Goal: Communication & Community: Answer question/provide support

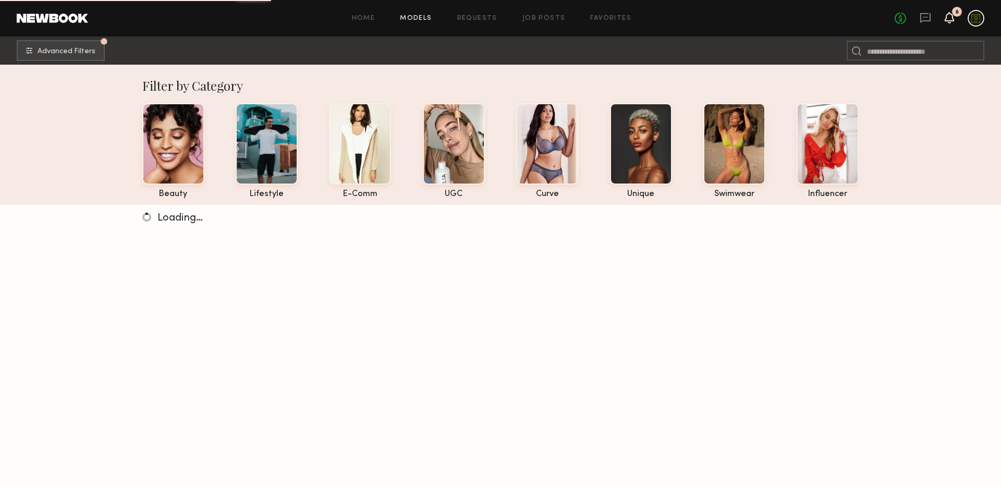
click at [948, 15] on icon at bounding box center [949, 17] width 8 height 7
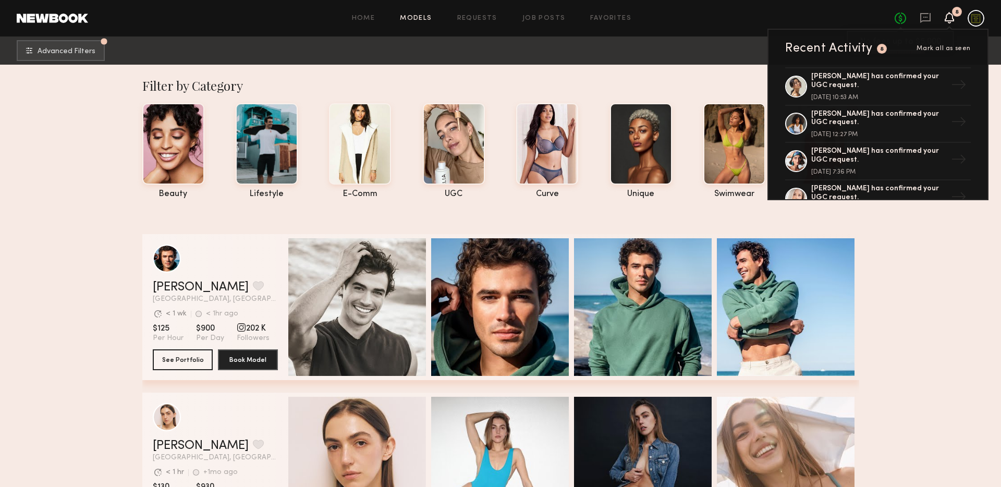
click at [904, 18] on link "No fees up to $5,000" at bounding box center [900, 18] width 11 height 11
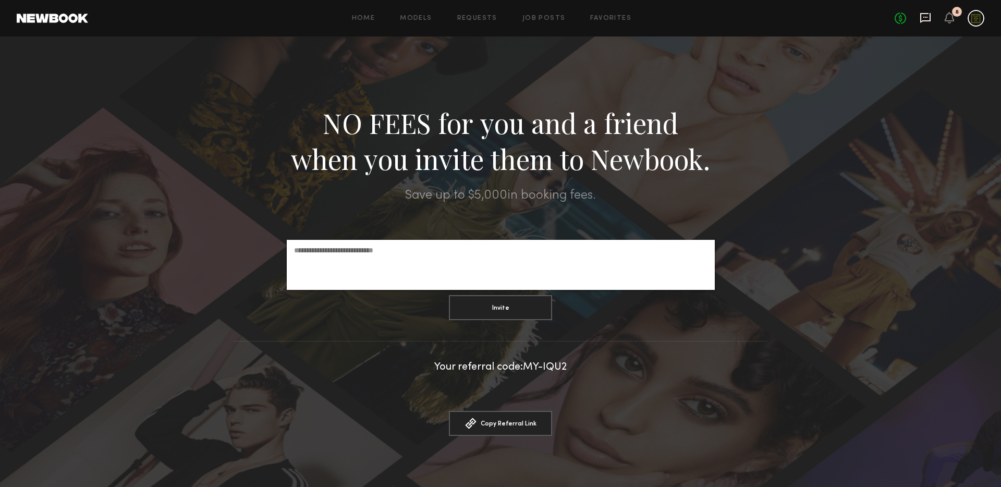
click at [925, 19] on icon at bounding box center [925, 17] width 11 height 11
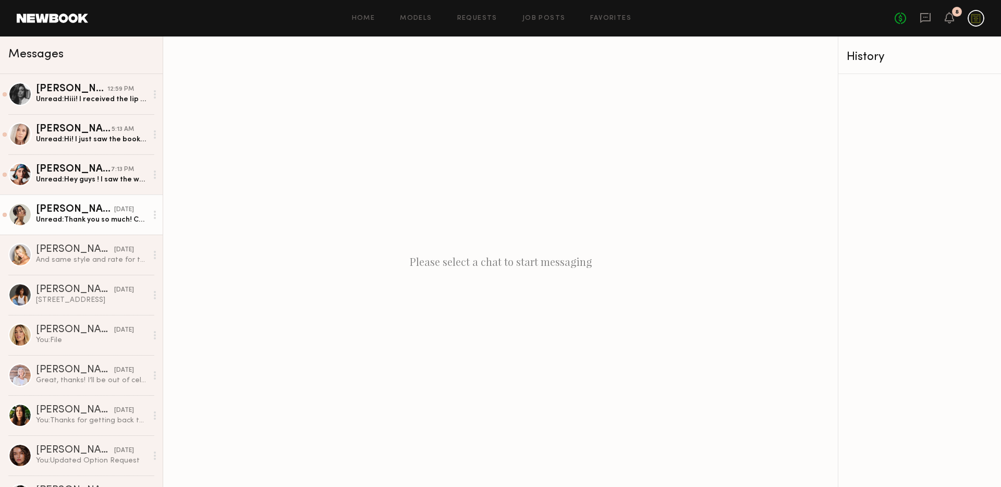
click at [70, 225] on link "[PERSON_NAME] [DATE] Unread: Thank you so much! Can’t wait! Do you have a speci…" at bounding box center [81, 215] width 163 height 40
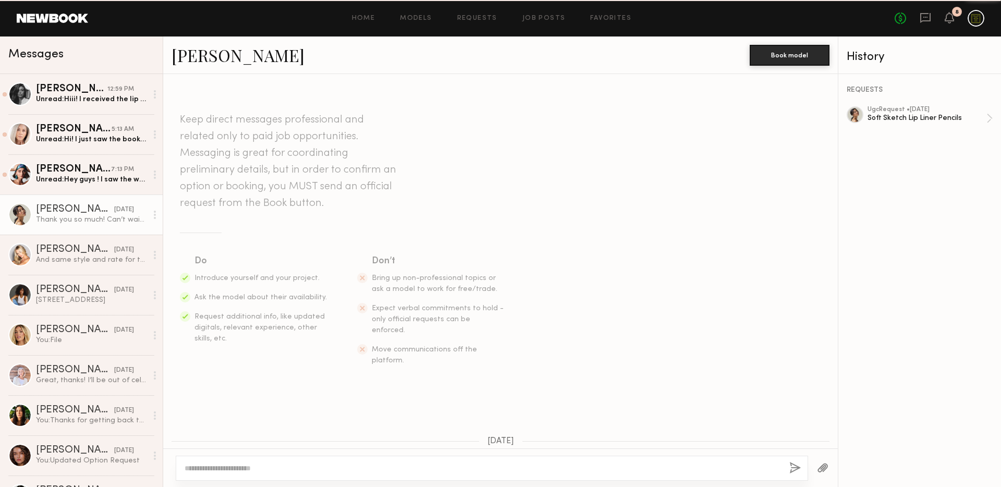
scroll to position [885, 0]
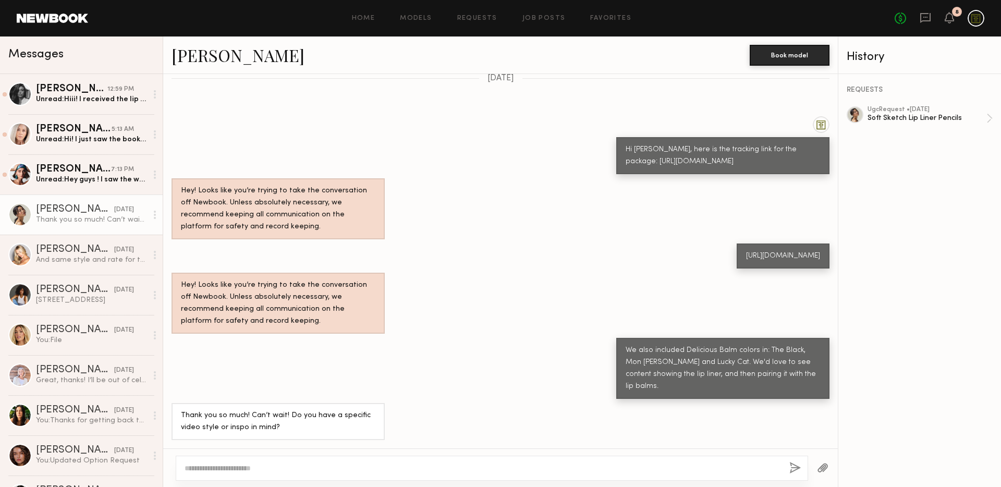
click at [398, 469] on textarea at bounding box center [483, 468] width 597 height 10
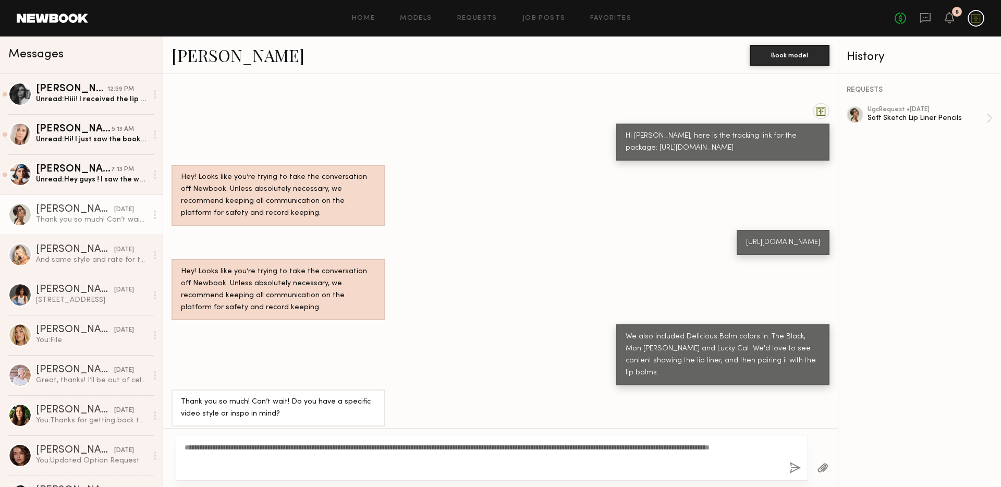
type textarea "**********"
click at [791, 466] on button "button" at bounding box center [795, 468] width 11 height 13
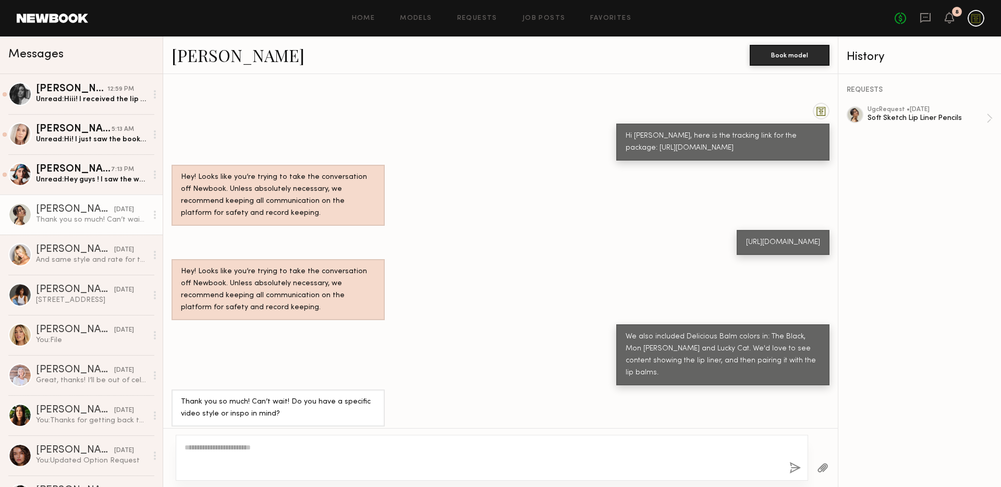
scroll to position [1131, 0]
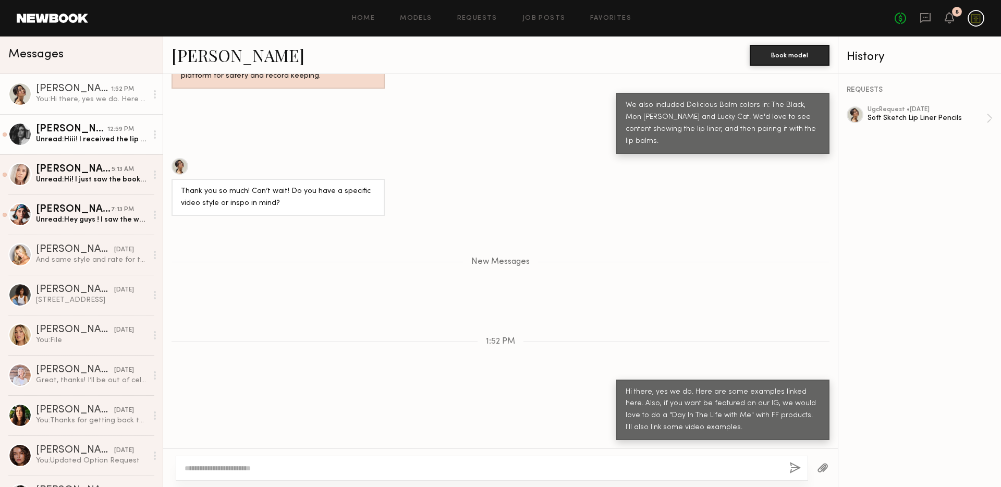
click at [76, 141] on div "Unread: Hiii! I received the lip liners. Is there a brief you guys want me to f…" at bounding box center [91, 140] width 111 height 10
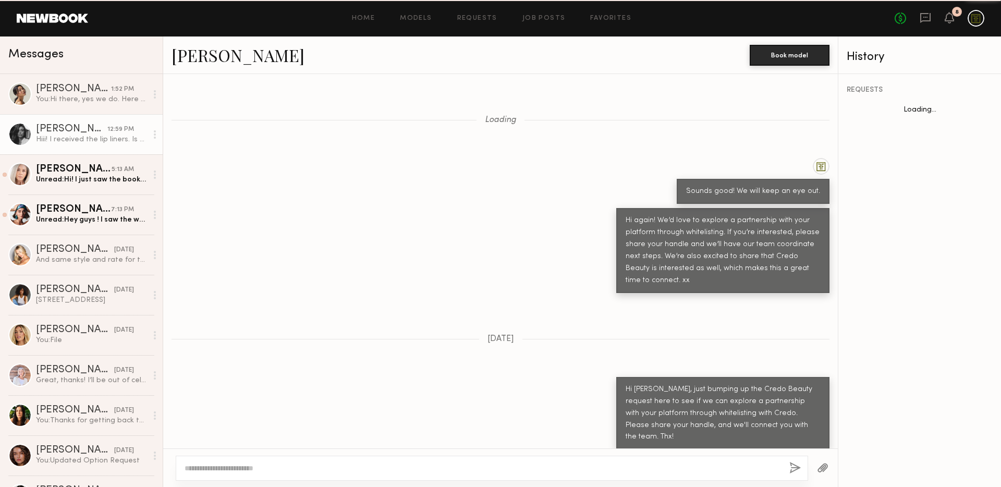
scroll to position [653, 0]
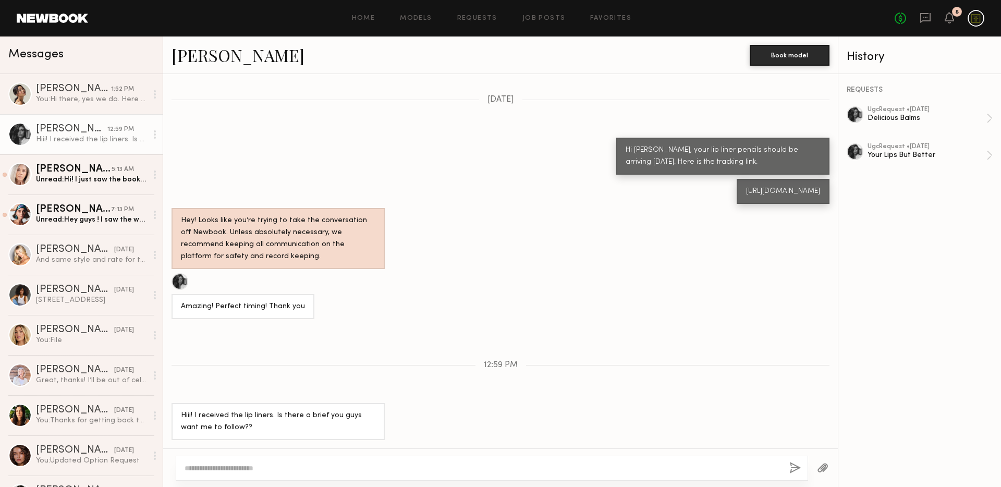
click at [480, 463] on textarea at bounding box center [483, 468] width 597 height 10
click at [486, 465] on textarea at bounding box center [483, 468] width 597 height 10
type textarea "**********"
click at [793, 465] on button "button" at bounding box center [795, 468] width 11 height 13
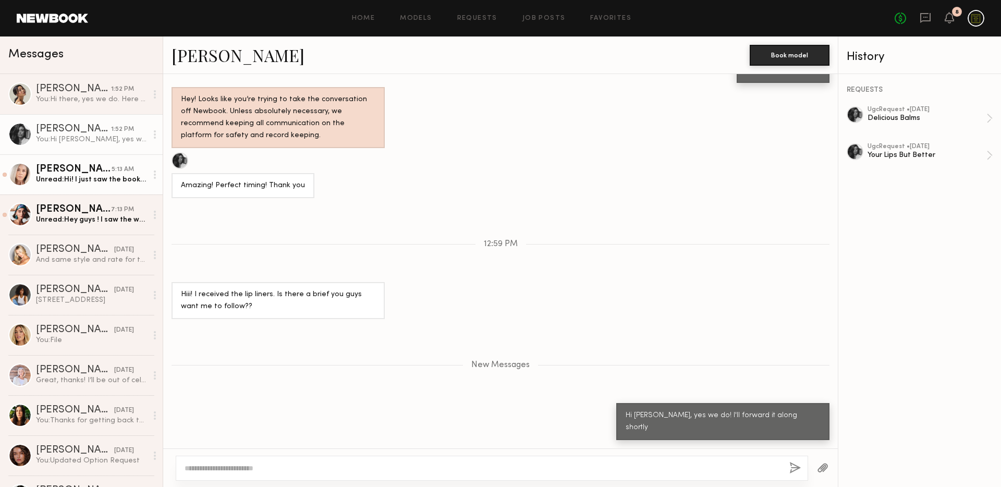
click at [69, 182] on div "Unread: Hi! I just saw the booking request with instructions. Sorry I missed it…" at bounding box center [91, 180] width 111 height 10
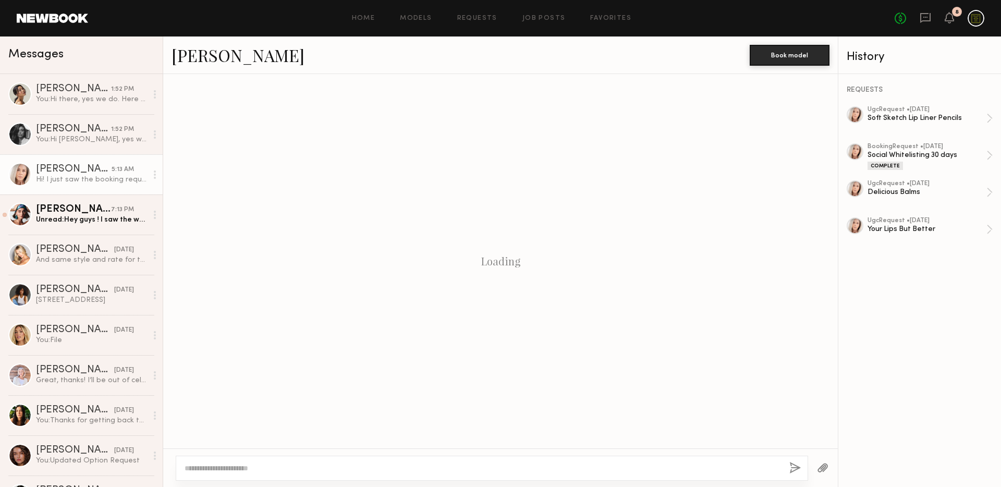
scroll to position [783, 0]
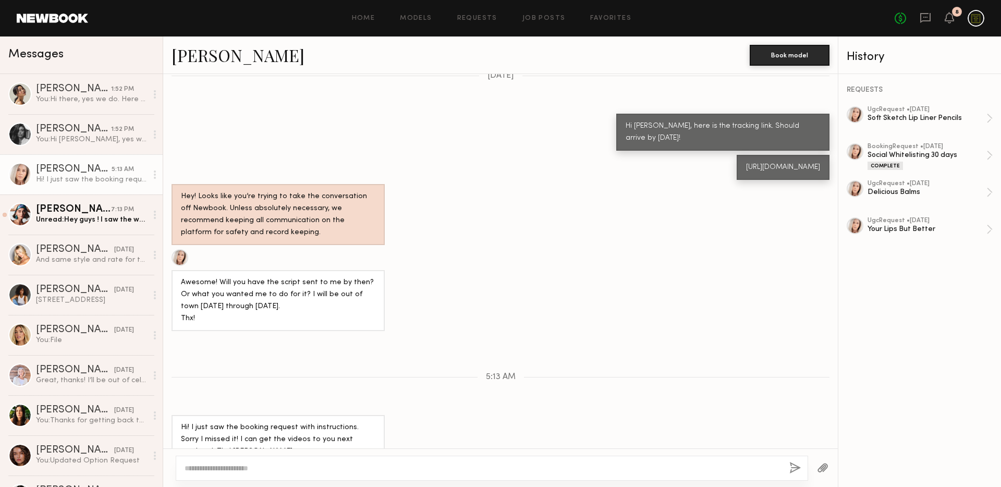
click at [432, 464] on textarea at bounding box center [483, 468] width 597 height 10
click at [433, 464] on textarea at bounding box center [483, 468] width 597 height 10
click at [434, 466] on textarea at bounding box center [483, 468] width 597 height 10
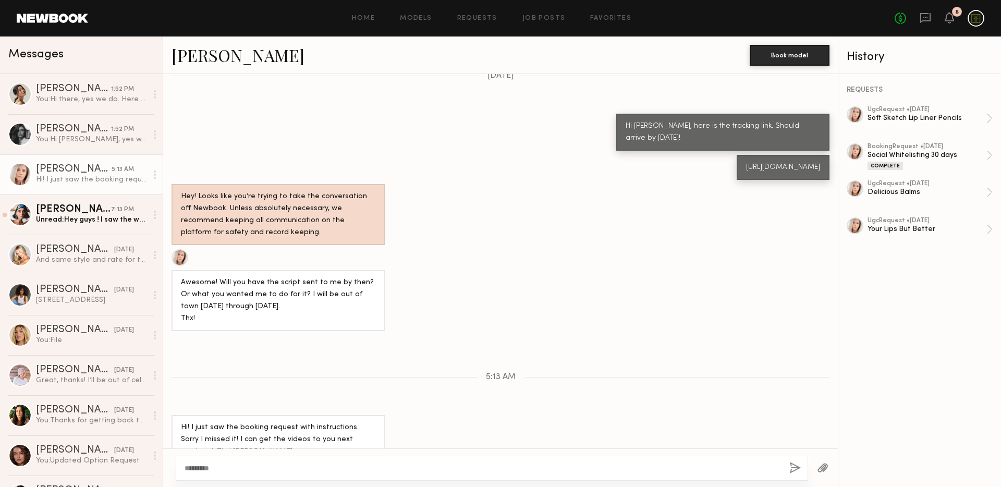
click at [391, 461] on div "********" at bounding box center [492, 468] width 633 height 25
click at [390, 458] on div "********" at bounding box center [492, 468] width 633 height 25
click at [236, 464] on textarea "********" at bounding box center [483, 468] width 597 height 10
click at [223, 468] on textarea "********" at bounding box center [483, 468] width 597 height 10
type textarea "**********"
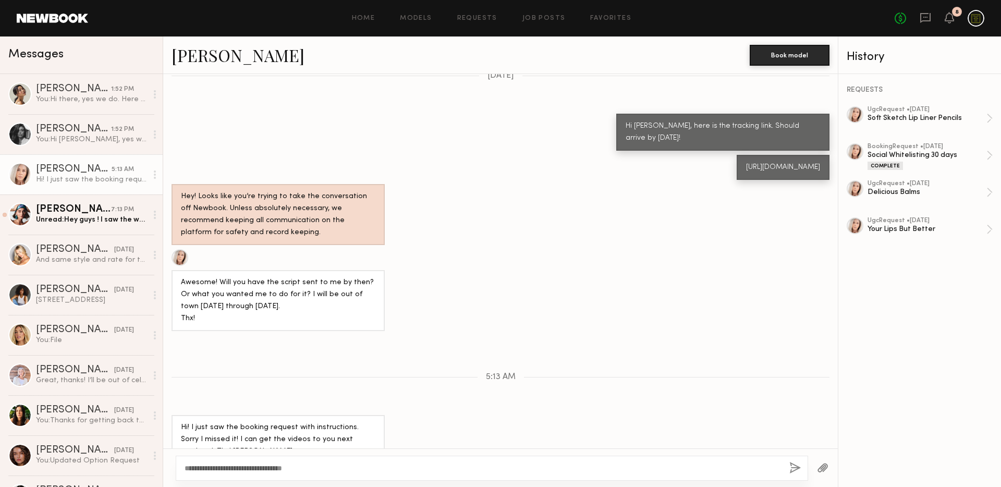
click at [798, 469] on button "button" at bounding box center [795, 468] width 11 height 13
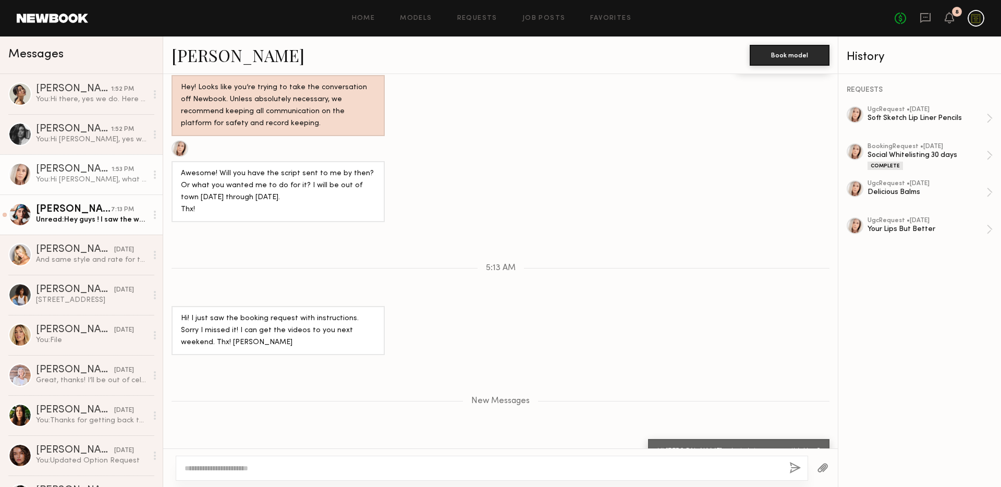
click at [79, 215] on div "Unread: Hey guys ! I saw the white lost ad is already live… I didn’t realize th…" at bounding box center [91, 220] width 111 height 10
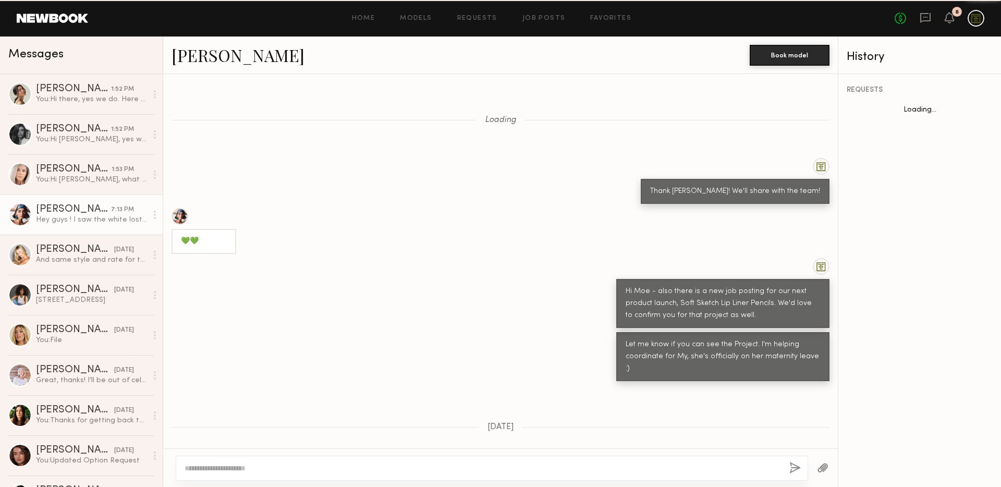
scroll to position [647, 0]
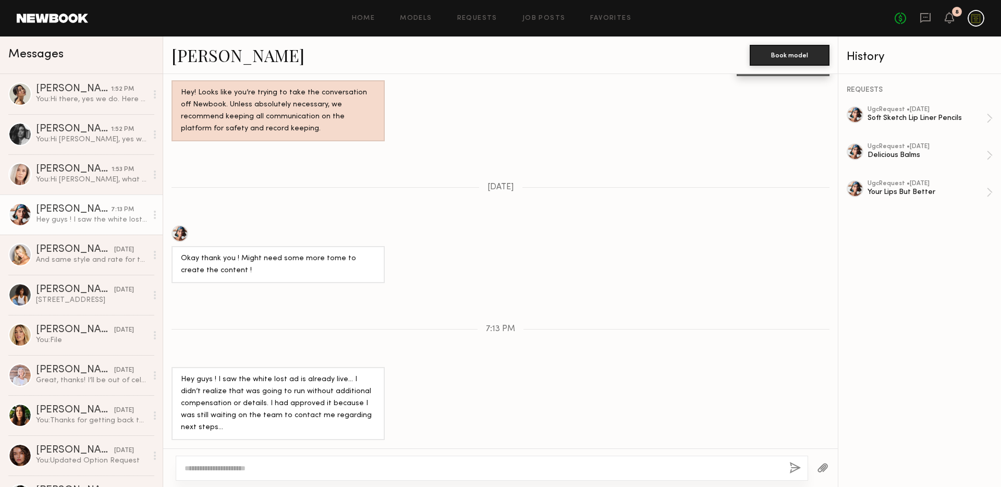
click at [422, 467] on textarea at bounding box center [483, 468] width 597 height 10
click at [422, 469] on textarea at bounding box center [483, 468] width 597 height 10
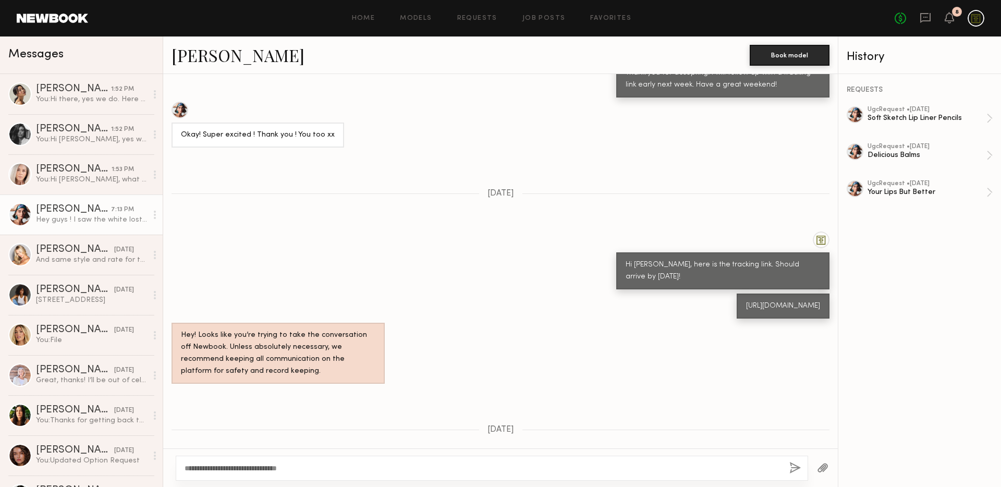
scroll to position [1683, 0]
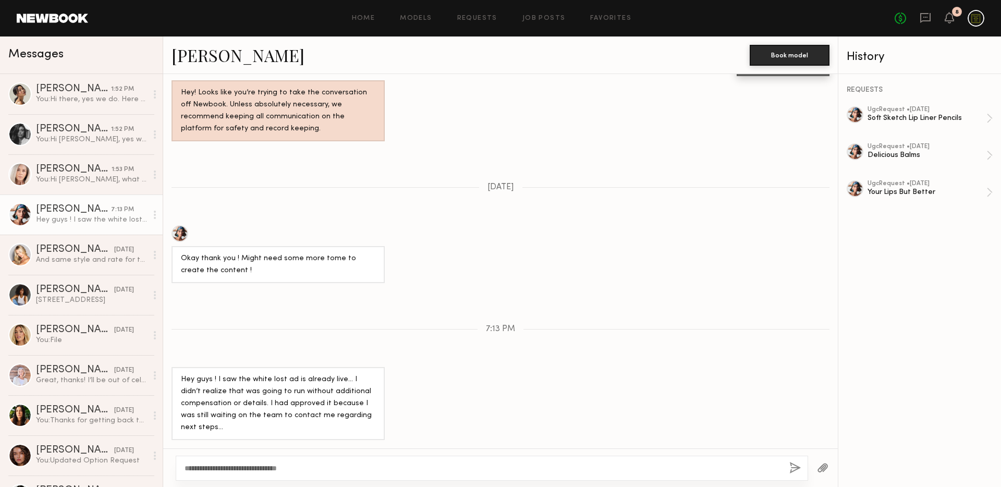
click at [318, 468] on textarea "**********" at bounding box center [483, 468] width 597 height 10
drag, startPoint x: 318, startPoint y: 468, endPoint x: 214, endPoint y: 466, distance: 103.8
click at [214, 466] on textarea "**********" at bounding box center [483, 468] width 597 height 10
click at [398, 471] on textarea "**********" at bounding box center [483, 468] width 597 height 10
click at [427, 473] on div "**********" at bounding box center [492, 468] width 633 height 25
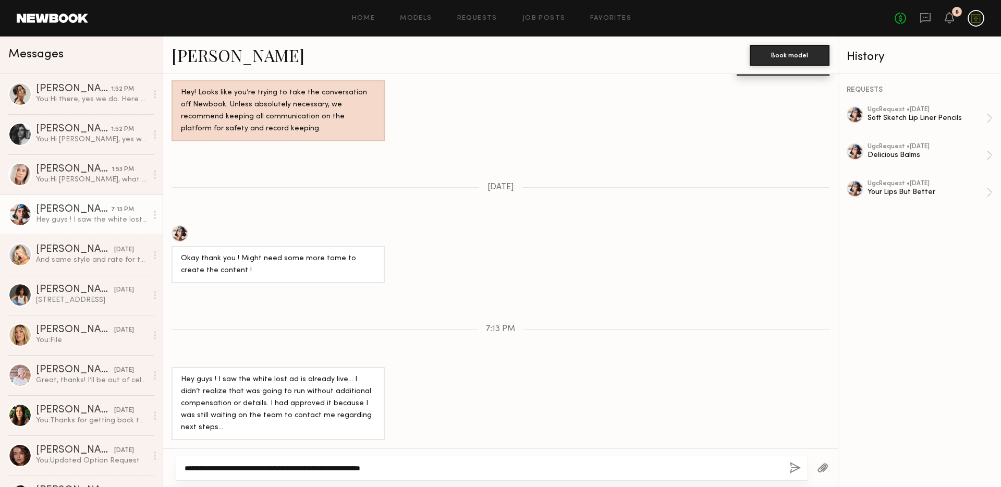
click at [418, 467] on textarea "**********" at bounding box center [483, 468] width 597 height 10
drag, startPoint x: 417, startPoint y: 467, endPoint x: 298, endPoint y: 465, distance: 119.4
click at [298, 465] on textarea "**********" at bounding box center [483, 468] width 597 height 10
click at [384, 471] on textarea "**********" at bounding box center [483, 468] width 597 height 10
click at [375, 468] on textarea "**********" at bounding box center [483, 468] width 597 height 10
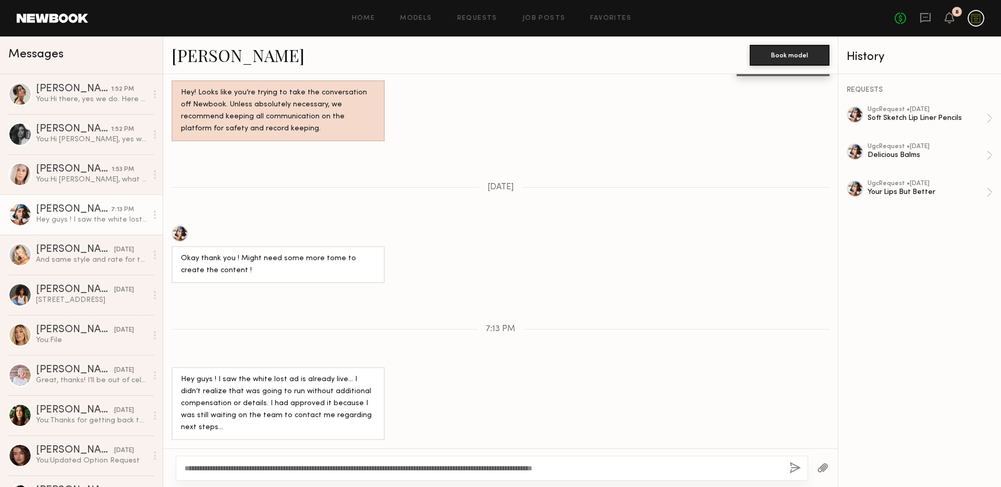
click at [559, 454] on div "**********" at bounding box center [500, 467] width 675 height 39
click at [649, 470] on textarea "**********" at bounding box center [483, 468] width 597 height 10
drag, startPoint x: 645, startPoint y: 469, endPoint x: 236, endPoint y: 469, distance: 408.3
click at [218, 467] on textarea "**********" at bounding box center [483, 468] width 597 height 10
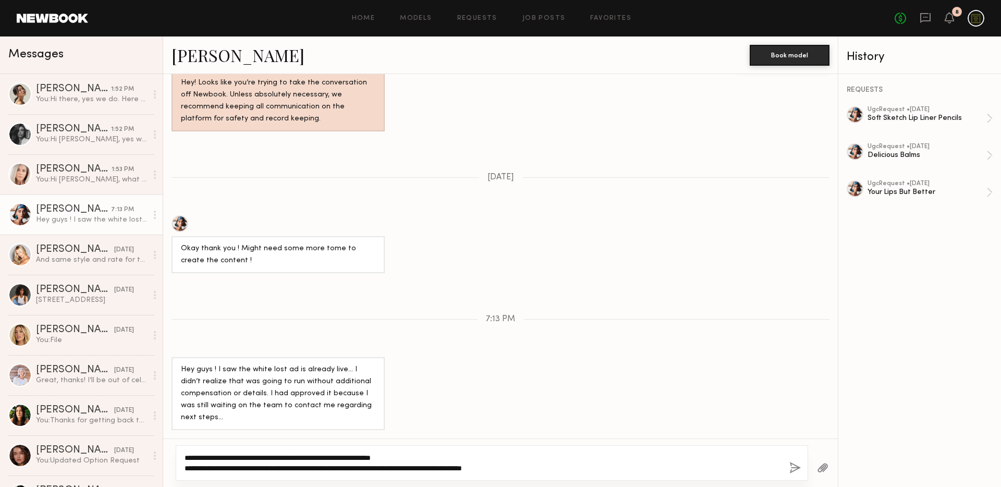
type textarea "**********"
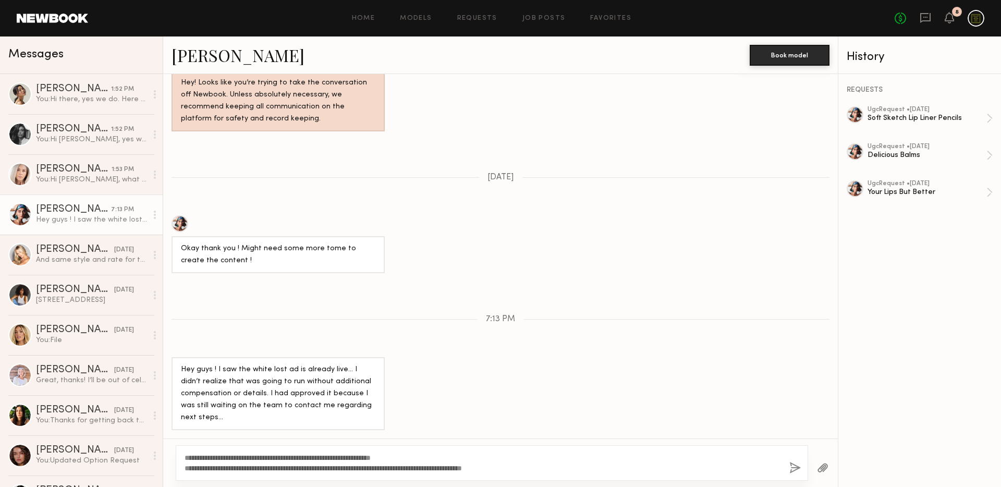
click at [791, 469] on button "button" at bounding box center [795, 468] width 11 height 13
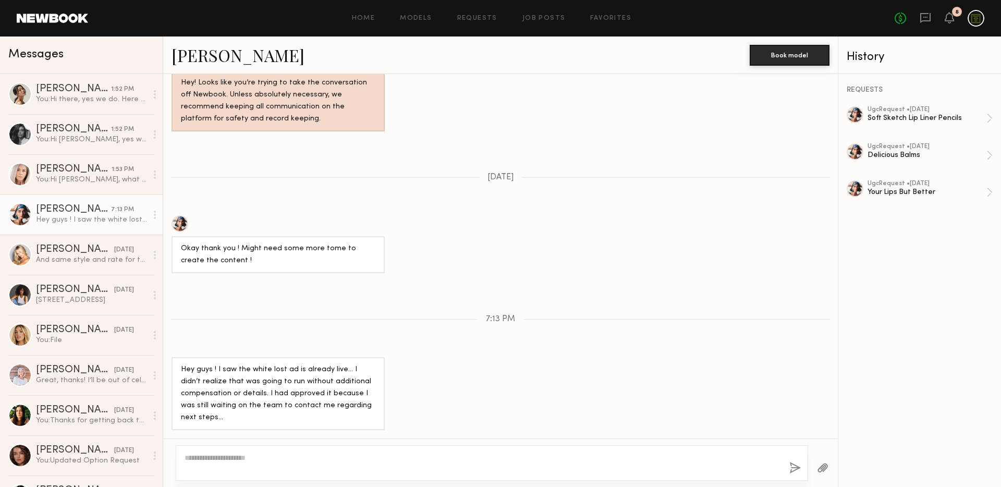
scroll to position [1908, 0]
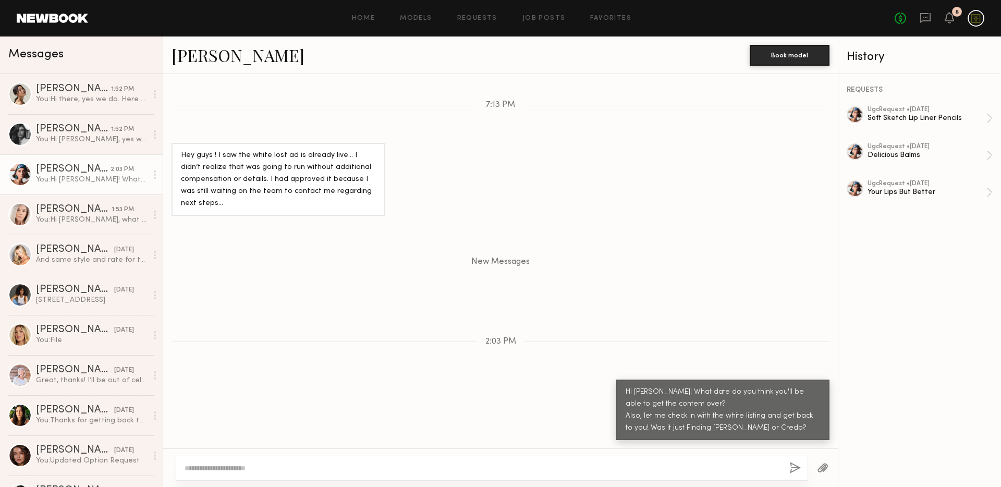
click at [613, 465] on textarea at bounding box center [483, 468] width 597 height 10
click at [615, 464] on textarea at bounding box center [483, 468] width 597 height 10
click at [612, 464] on textarea at bounding box center [483, 468] width 597 height 10
drag, startPoint x: 75, startPoint y: 222, endPoint x: 79, endPoint y: 227, distance: 6.6
click at [75, 222] on div "You: Hi [PERSON_NAME], what date are you thinking?" at bounding box center [91, 220] width 111 height 10
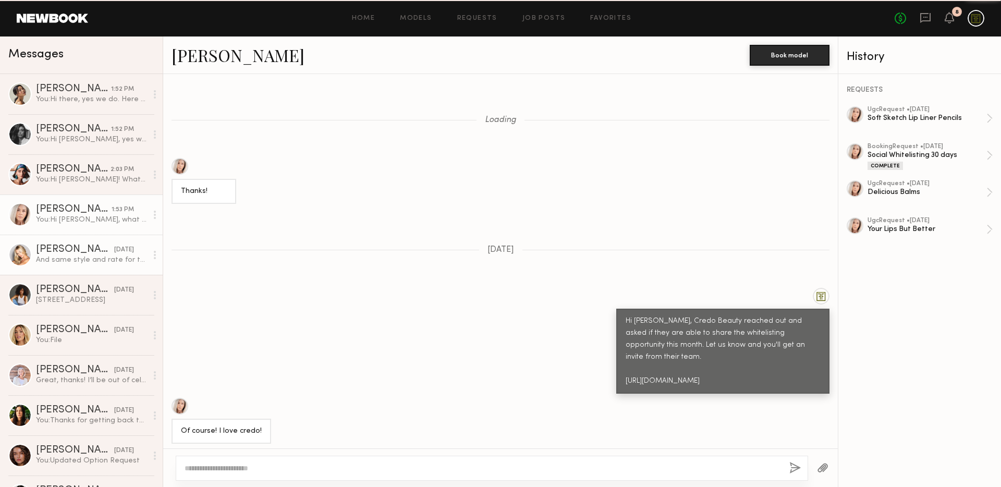
scroll to position [863, 0]
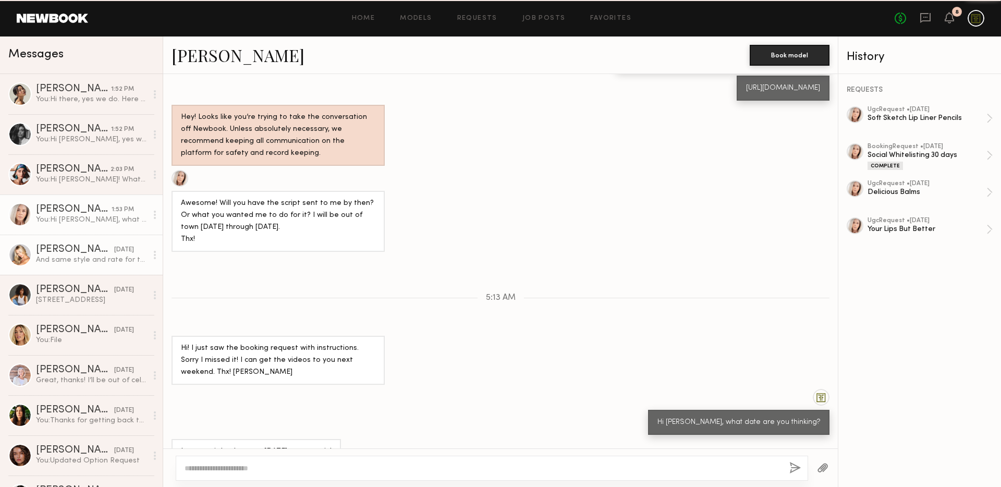
click at [95, 252] on div "[PERSON_NAME]" at bounding box center [75, 250] width 78 height 10
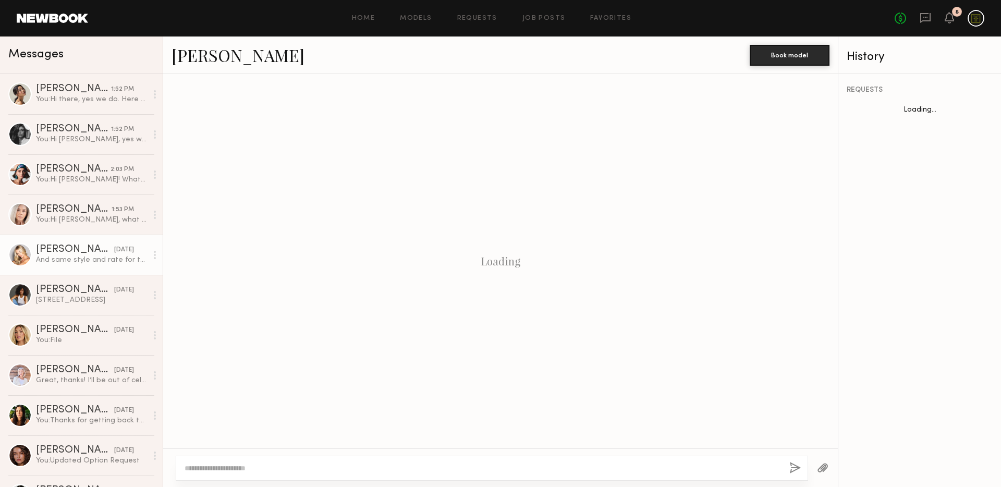
scroll to position [790, 0]
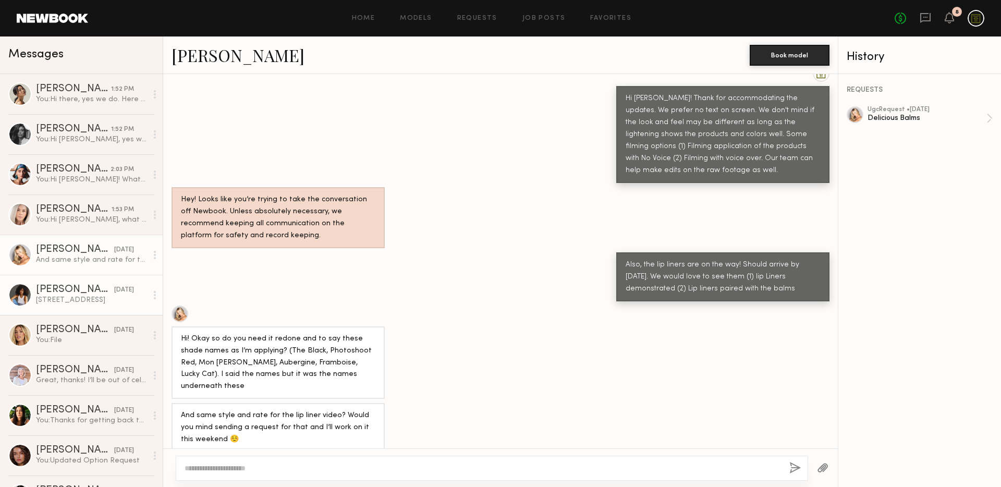
click at [101, 301] on div "[STREET_ADDRESS]" at bounding box center [91, 300] width 111 height 10
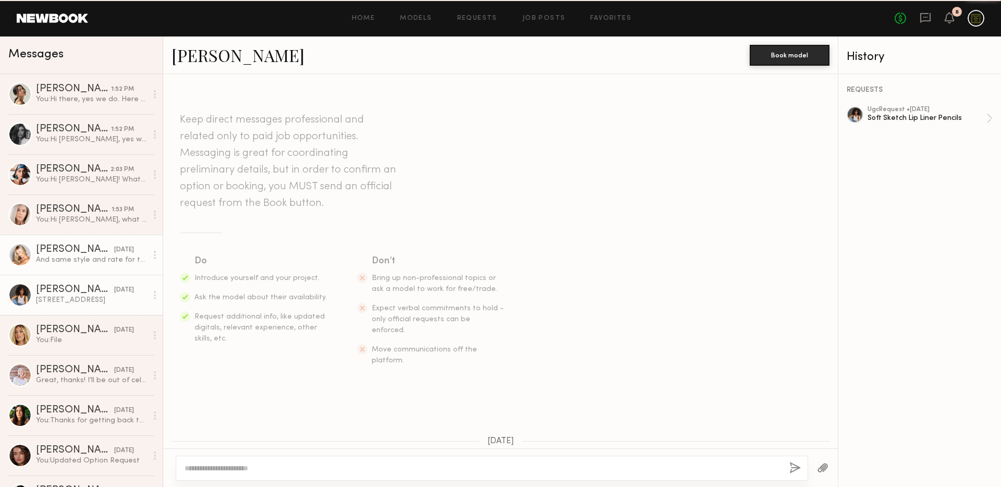
scroll to position [514, 0]
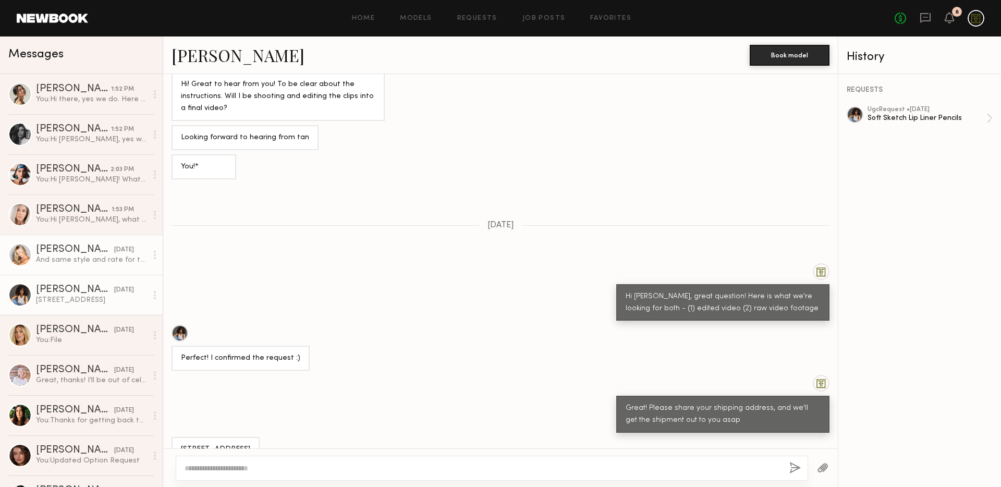
click at [83, 263] on div "And same style and rate for the lip liner video? Would you mind sending a reque…" at bounding box center [91, 260] width 111 height 10
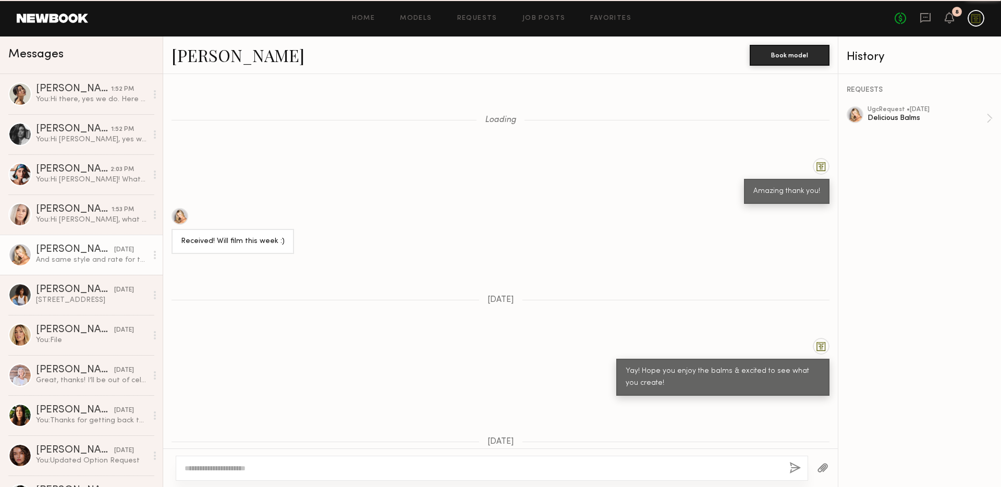
scroll to position [790, 0]
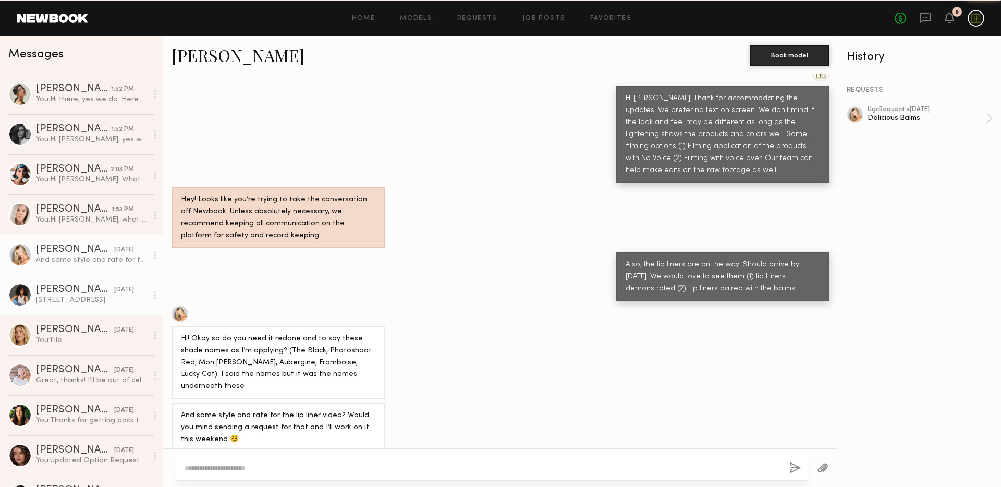
click at [88, 290] on div "[PERSON_NAME]" at bounding box center [75, 290] width 78 height 10
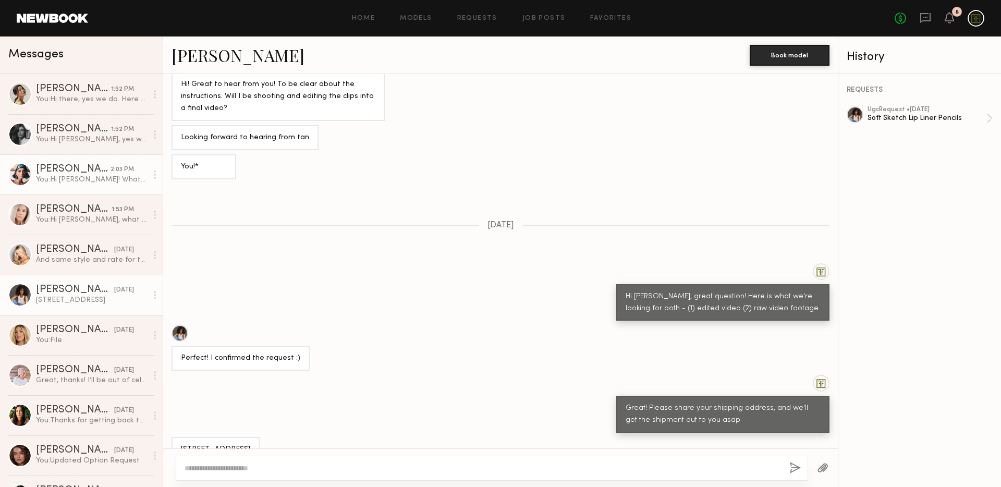
click at [81, 181] on div "You: Hi [PERSON_NAME]! What date do you think you'll be able to get the content…" at bounding box center [91, 180] width 111 height 10
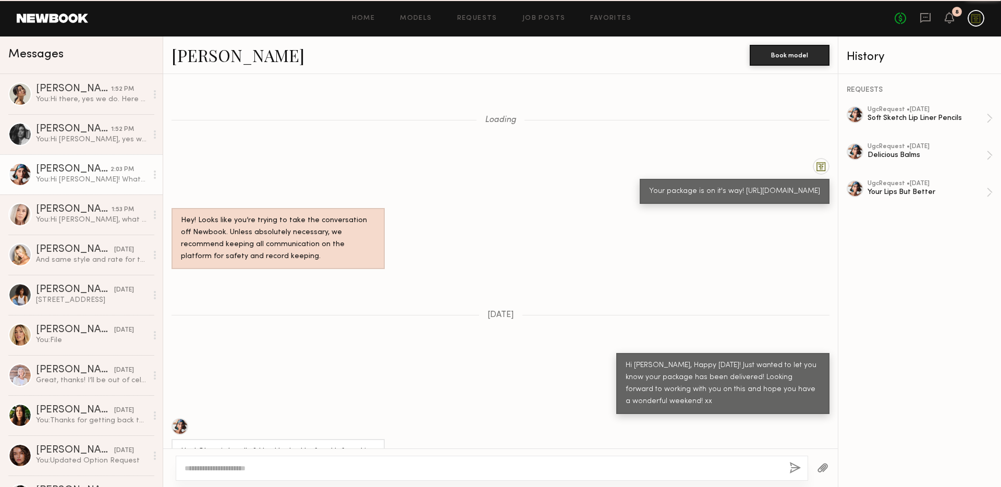
scroll to position [1828, 0]
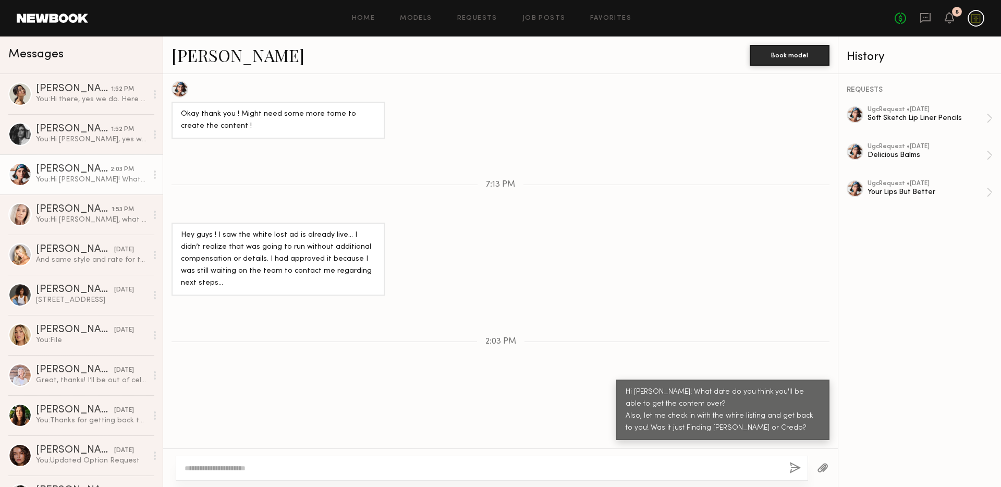
click at [713, 468] on textarea at bounding box center [483, 468] width 597 height 10
click at [713, 467] on textarea at bounding box center [483, 468] width 597 height 10
drag, startPoint x: 538, startPoint y: 215, endPoint x: 645, endPoint y: 136, distance: 133.4
click at [538, 215] on div "Loading Your package is on it's way! [URL][DOMAIN_NAME] Hey! Looks like you’re …" at bounding box center [500, 261] width 675 height 374
click at [87, 215] on div "You: Hi [PERSON_NAME], what date are you thinking?" at bounding box center [91, 220] width 111 height 10
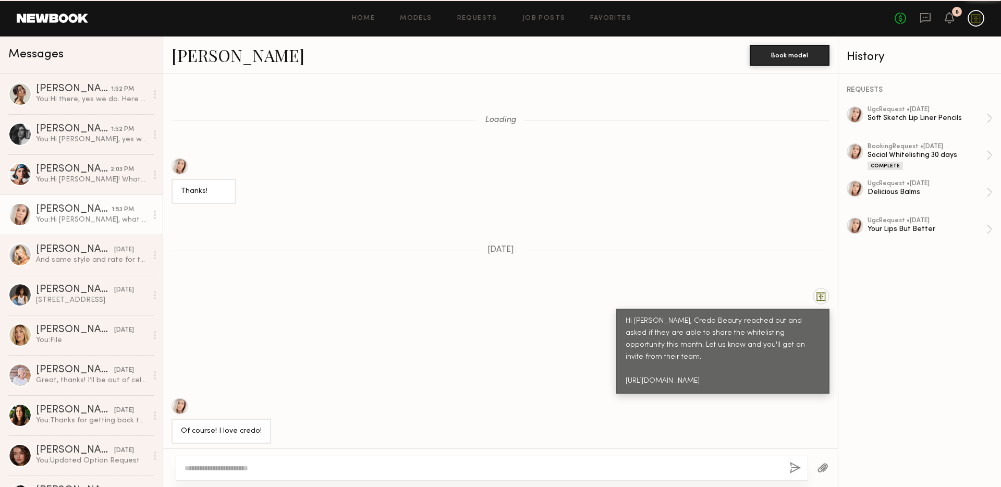
scroll to position [863, 0]
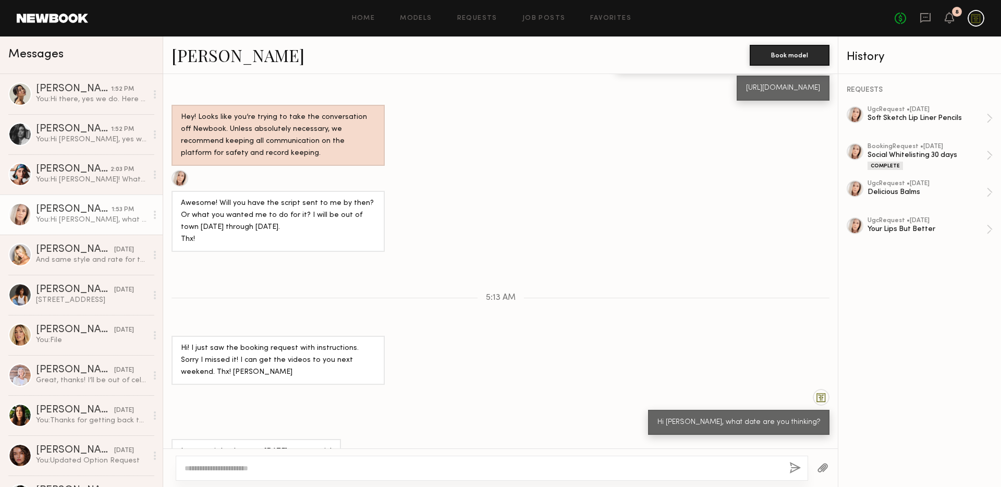
click at [420, 468] on textarea at bounding box center [483, 468] width 597 height 10
type textarea "**********"
click at [795, 466] on button "button" at bounding box center [795, 468] width 11 height 13
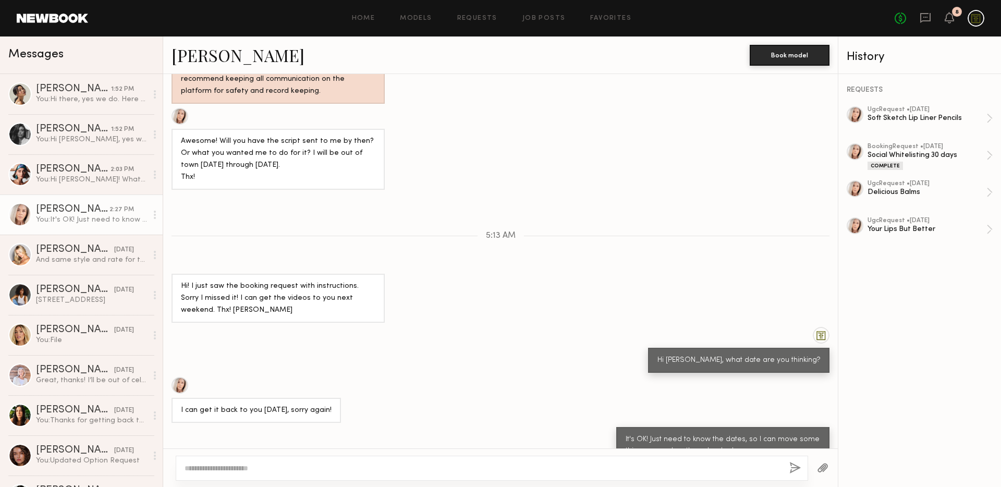
click at [547, 460] on div at bounding box center [492, 468] width 633 height 25
click at [548, 465] on textarea at bounding box center [483, 468] width 597 height 10
click at [622, 460] on div at bounding box center [492, 468] width 633 height 25
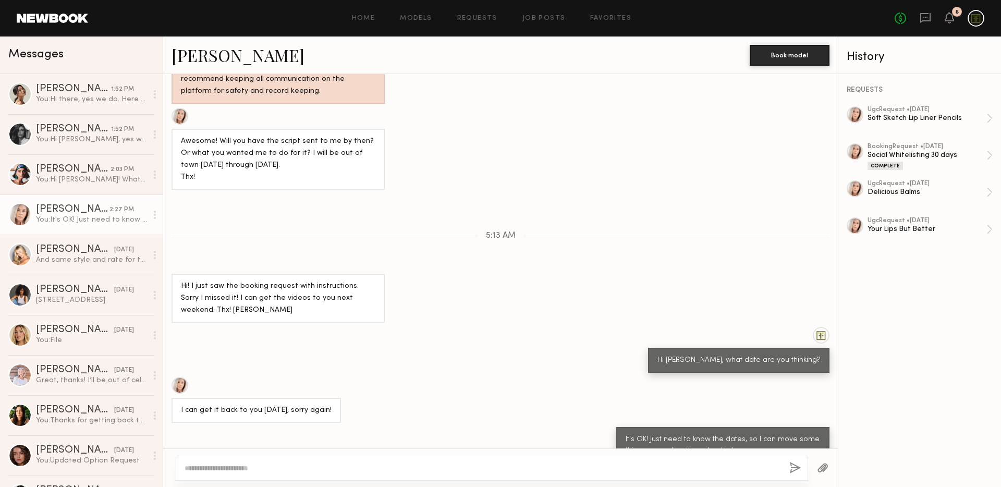
click at [519, 377] on div "I can get it back to you [DATE], sorry again!" at bounding box center [500, 400] width 675 height 46
click at [68, 246] on div "[PERSON_NAME]" at bounding box center [75, 250] width 78 height 10
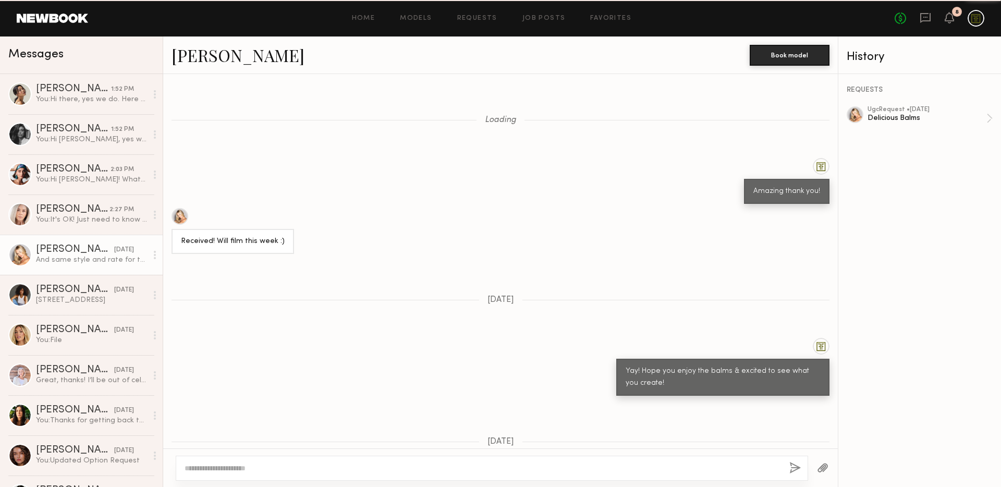
scroll to position [790, 0]
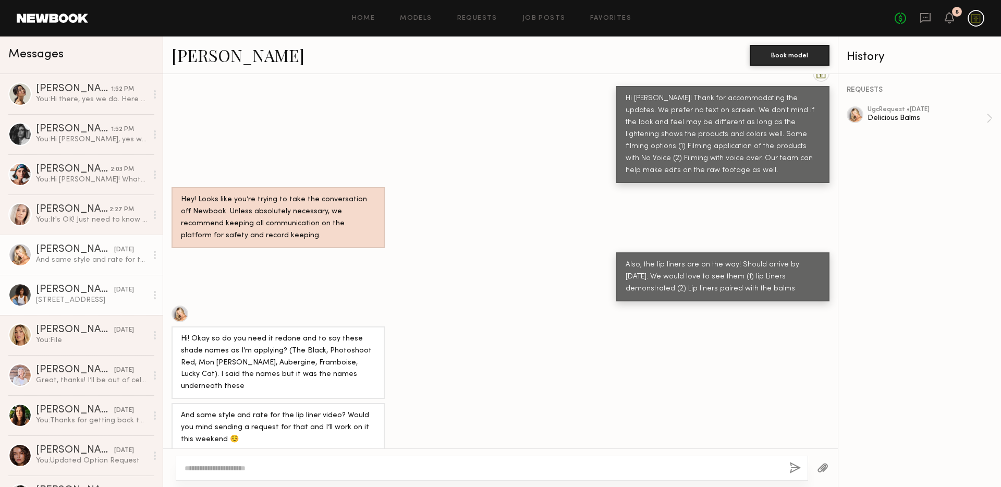
click at [74, 287] on div "[PERSON_NAME]" at bounding box center [75, 290] width 78 height 10
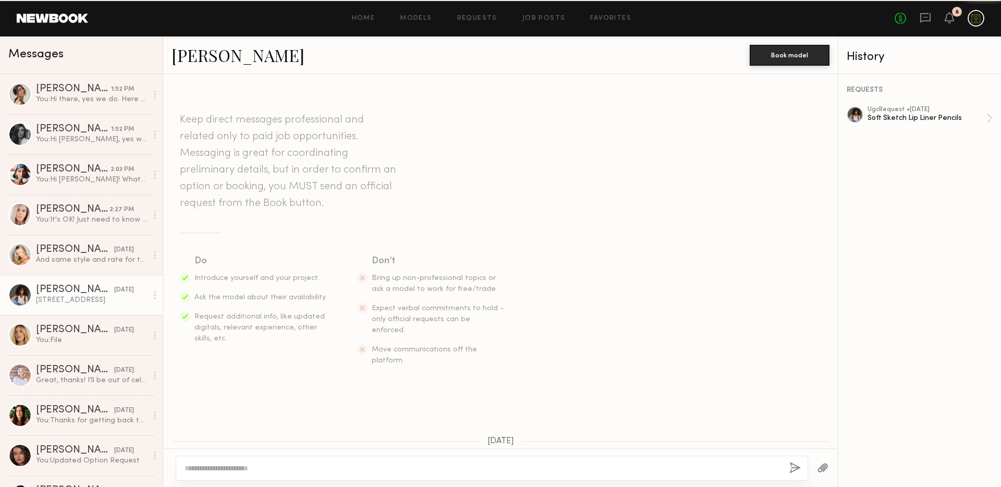
scroll to position [514, 0]
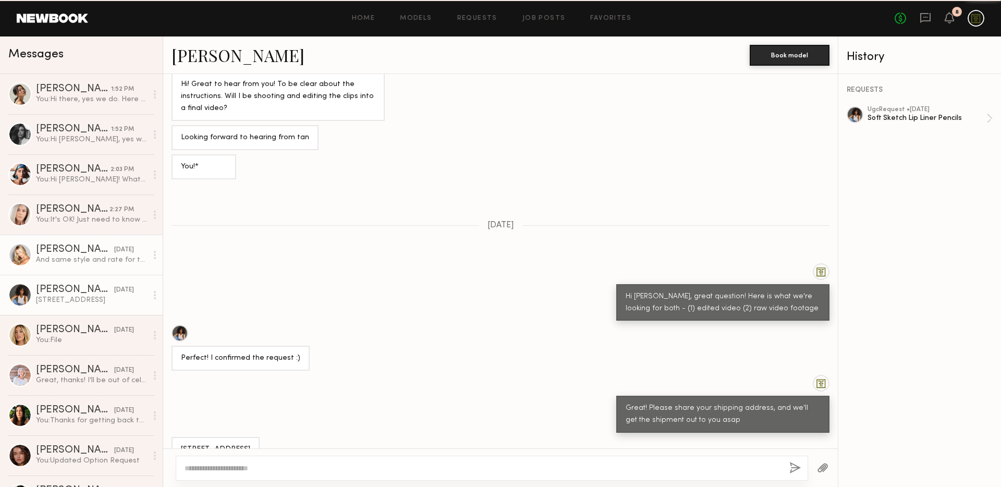
click at [74, 256] on div "And same style and rate for the lip liner video? Would you mind sending a reque…" at bounding box center [91, 260] width 111 height 10
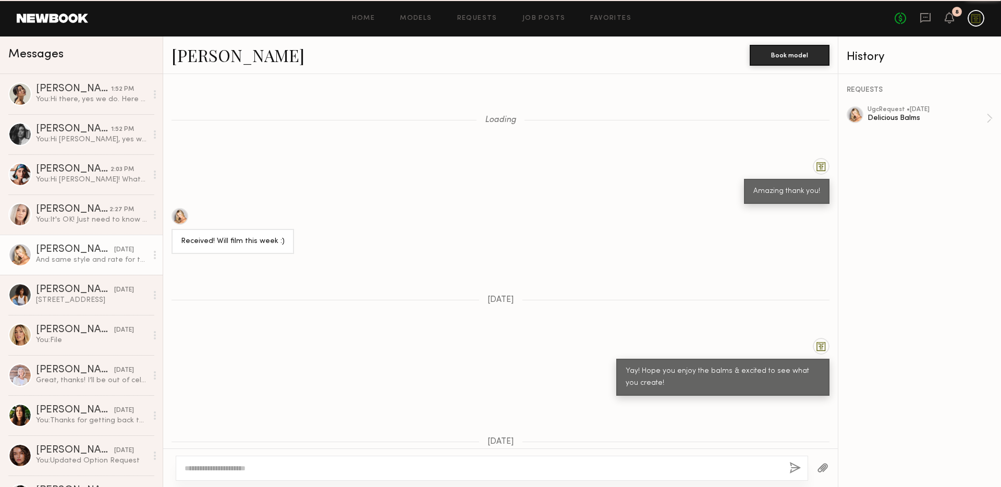
scroll to position [790, 0]
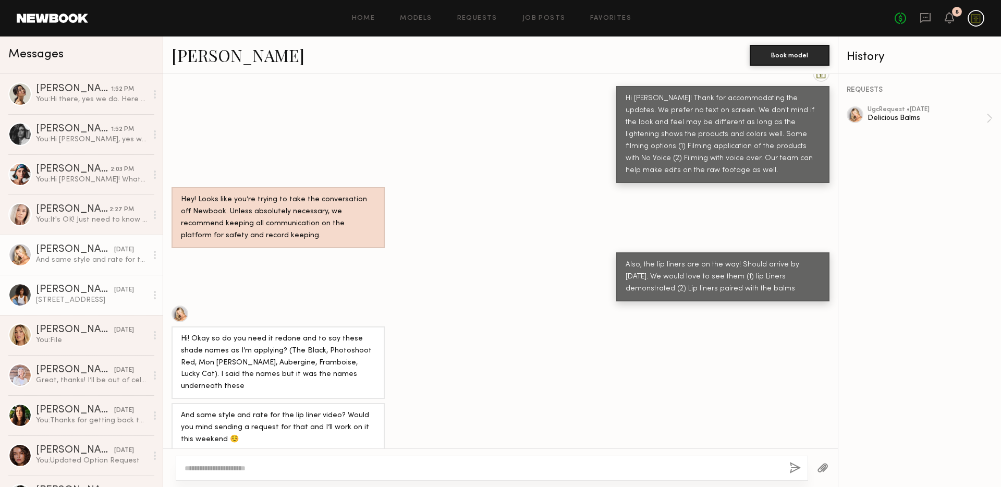
click at [69, 284] on link "[PERSON_NAME] [DATE] [STREET_ADDRESS]" at bounding box center [81, 295] width 163 height 40
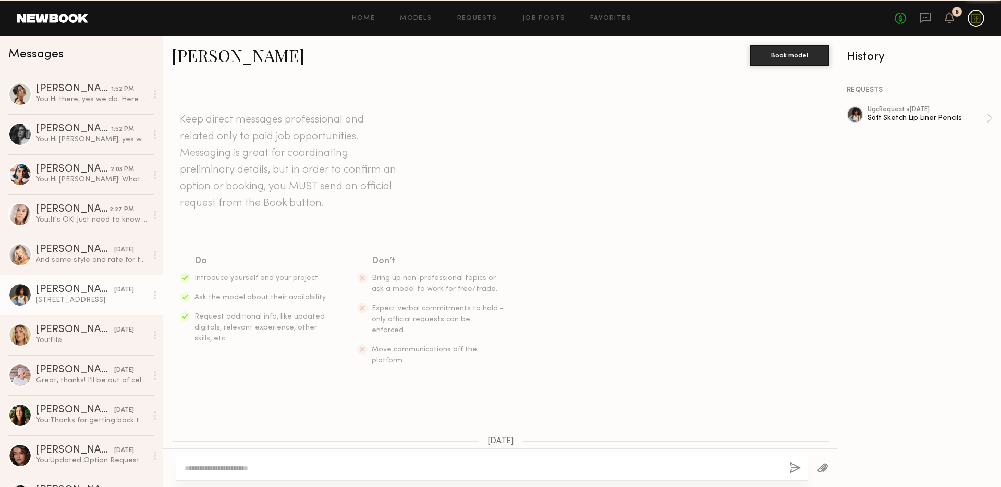
scroll to position [514, 0]
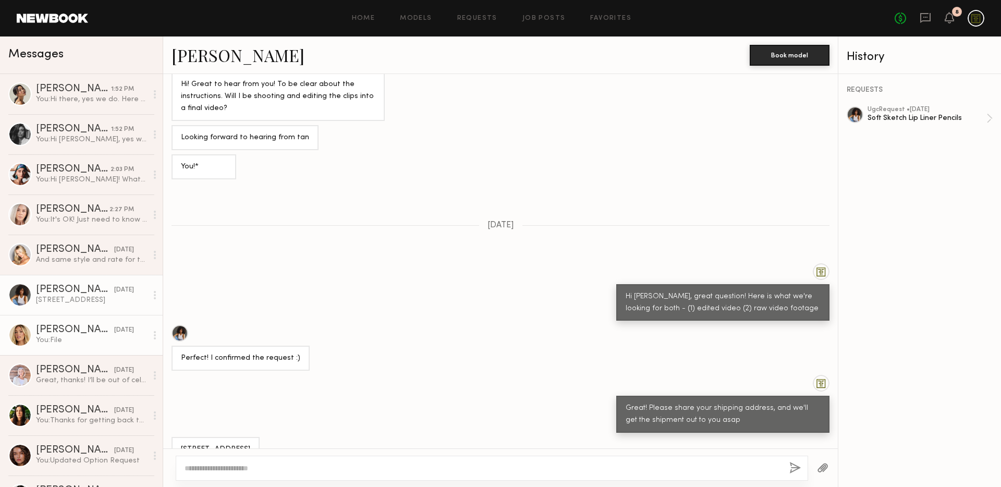
click at [63, 335] on div "You: File" at bounding box center [91, 340] width 111 height 10
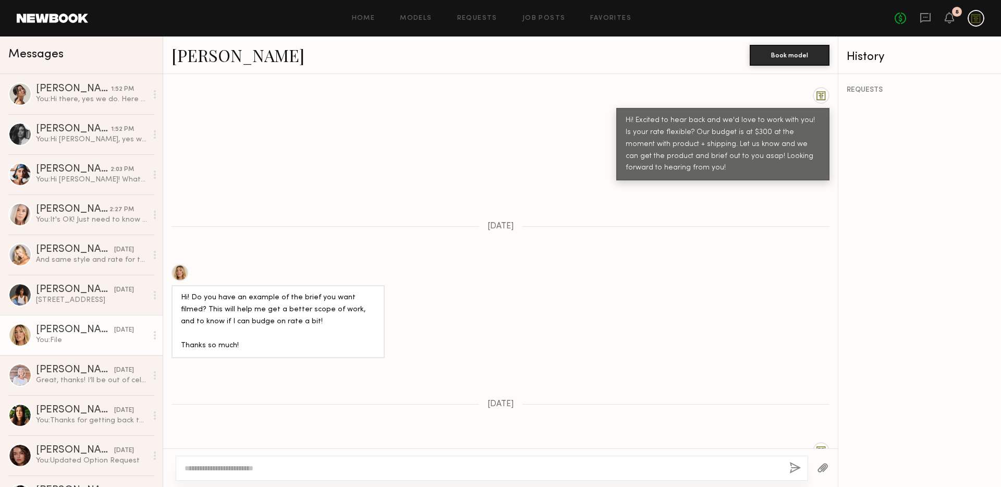
scroll to position [908, 0]
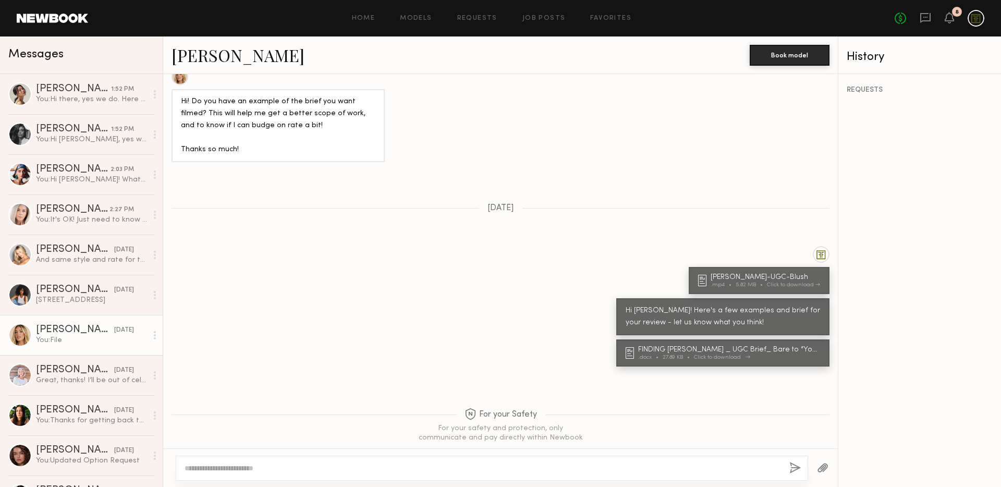
click at [705, 346] on div "FINDING [PERSON_NAME] _ UGC Brief_ Bare to “Your Lips But Better”" at bounding box center [730, 349] width 185 height 7
click at [758, 274] on div "[PERSON_NAME]-UGC-Blush" at bounding box center [767, 277] width 113 height 7
click at [91, 374] on div "[PERSON_NAME]" at bounding box center [75, 370] width 78 height 10
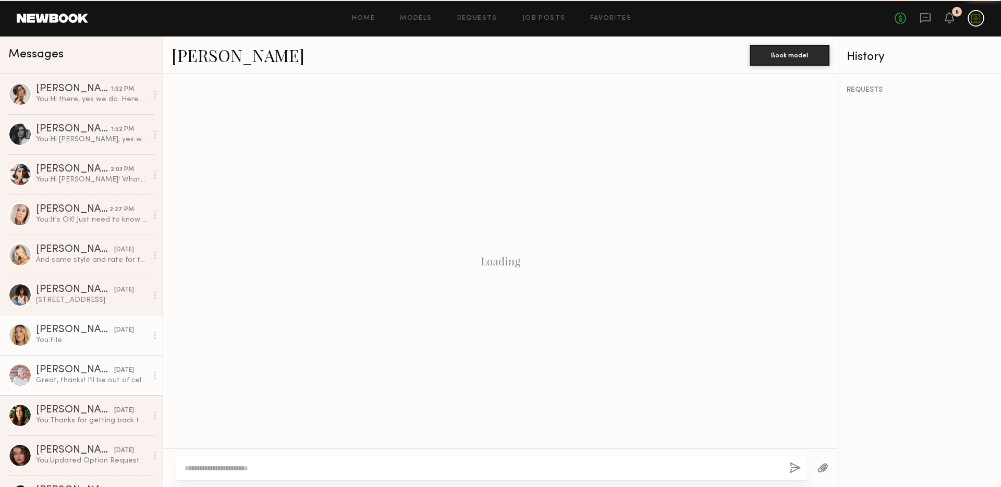
scroll to position [1439, 0]
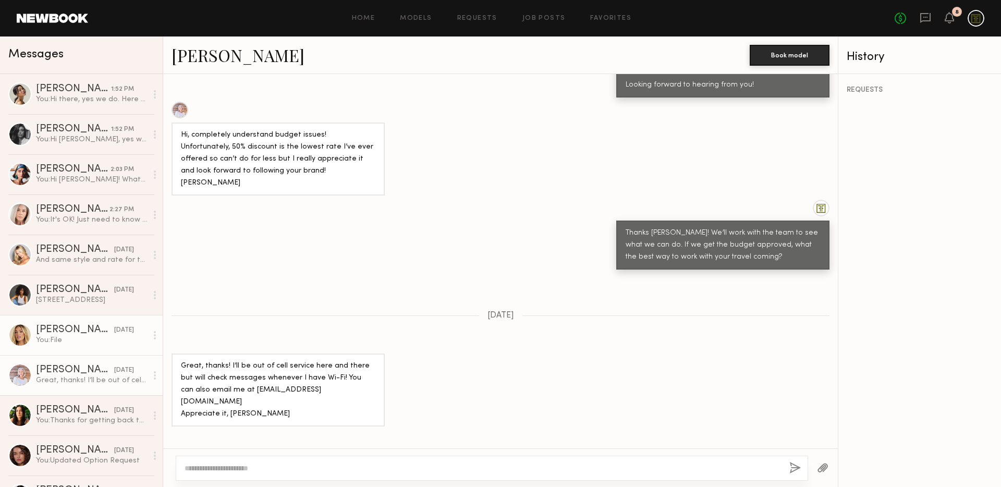
click at [78, 339] on div "You: File" at bounding box center [91, 340] width 111 height 10
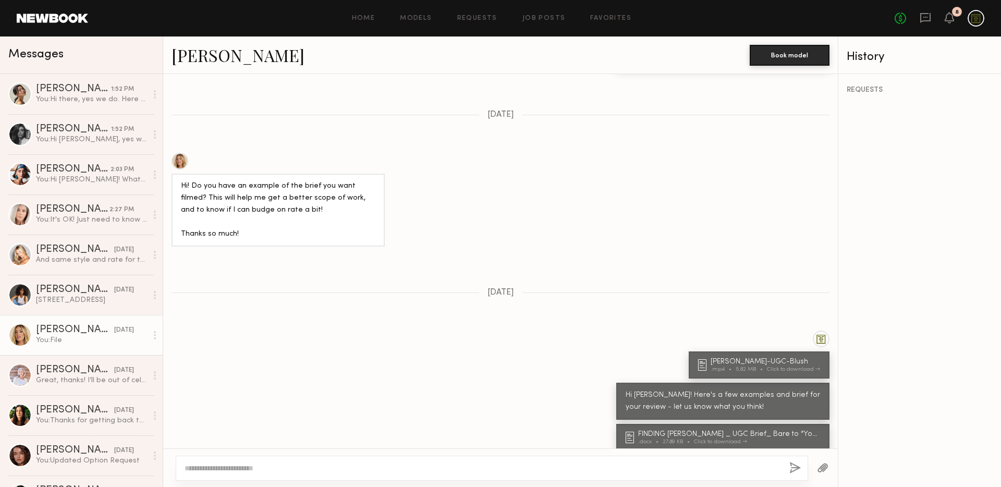
scroll to position [819, 0]
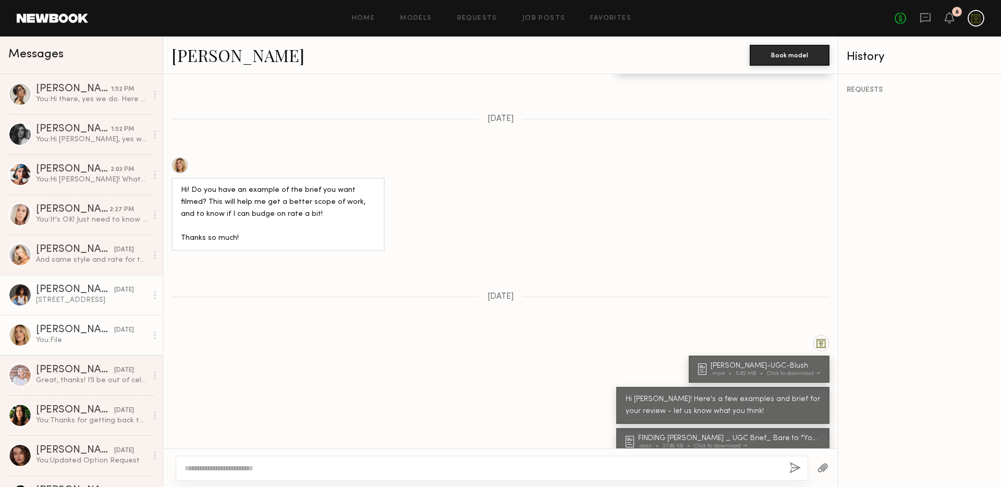
click at [81, 305] on div "[STREET_ADDRESS]" at bounding box center [91, 300] width 111 height 10
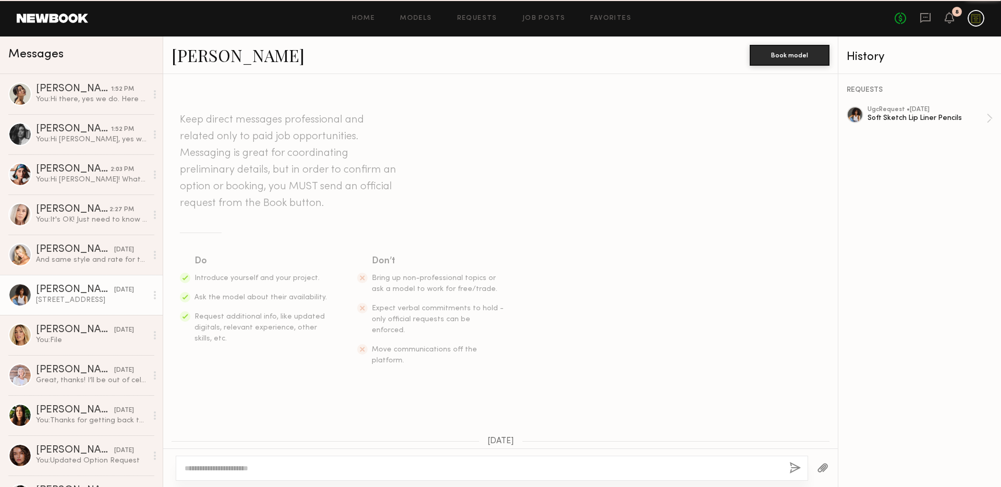
scroll to position [514, 0]
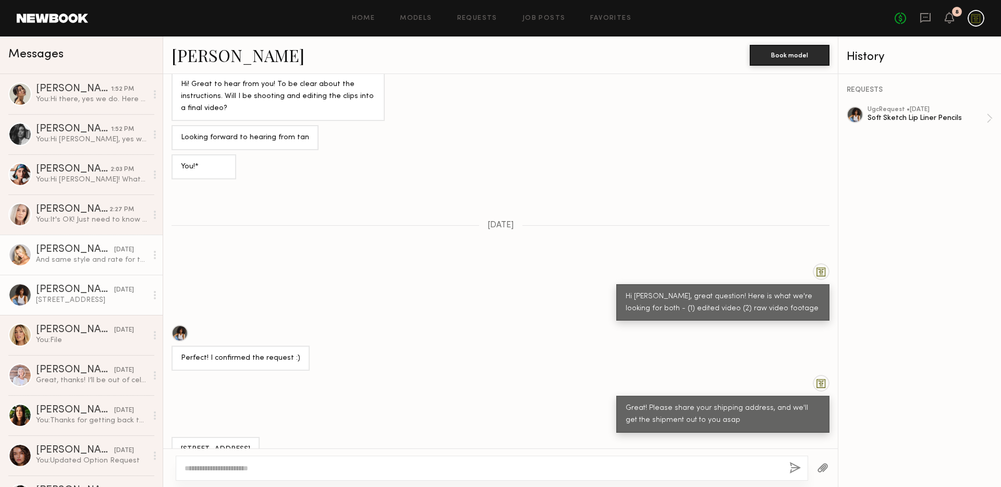
click at [72, 260] on div "And same style and rate for the lip liner video? Would you mind sending a reque…" at bounding box center [91, 260] width 111 height 10
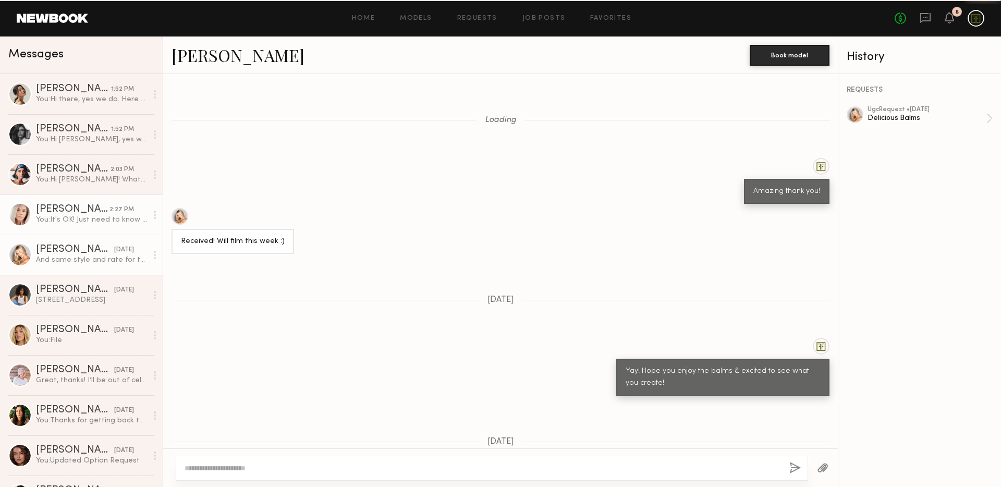
scroll to position [790, 0]
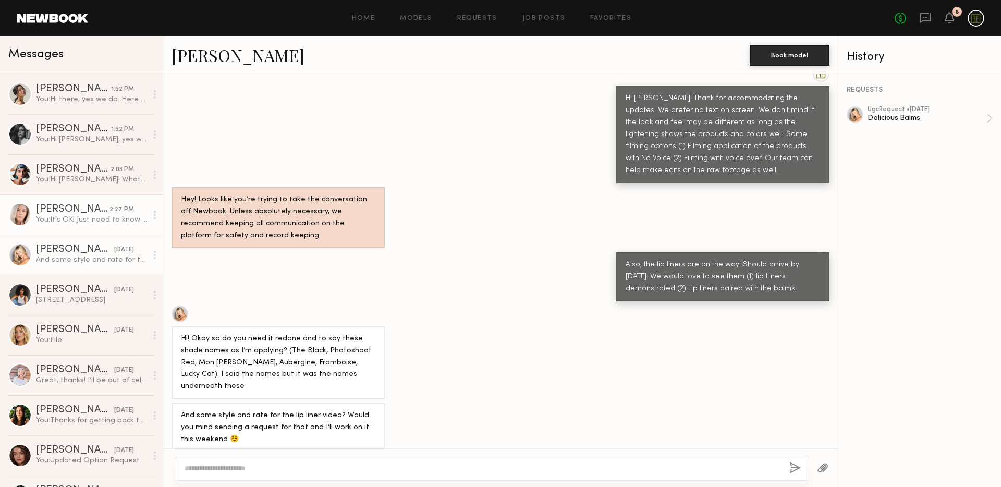
click at [109, 222] on div "You: It's OK! Just need to know the dates, so I can move some things around on …" at bounding box center [91, 220] width 111 height 10
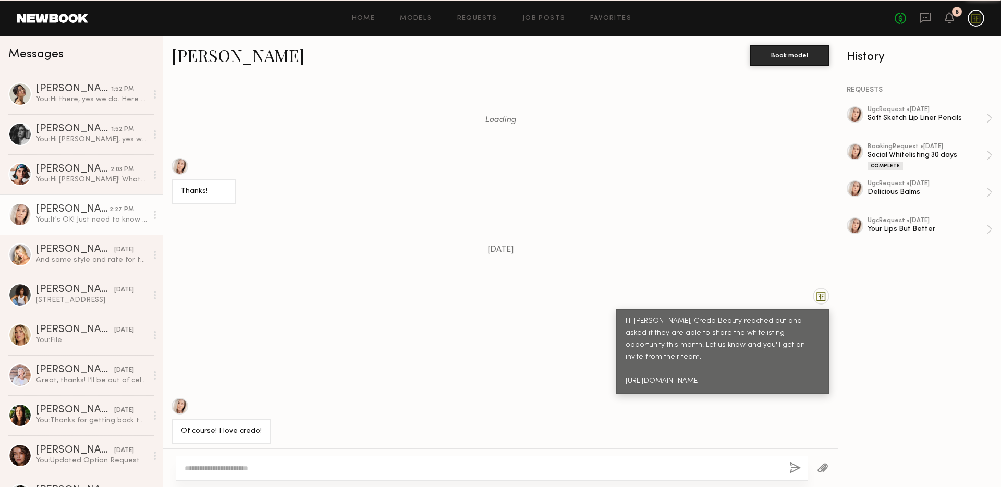
scroll to position [925, 0]
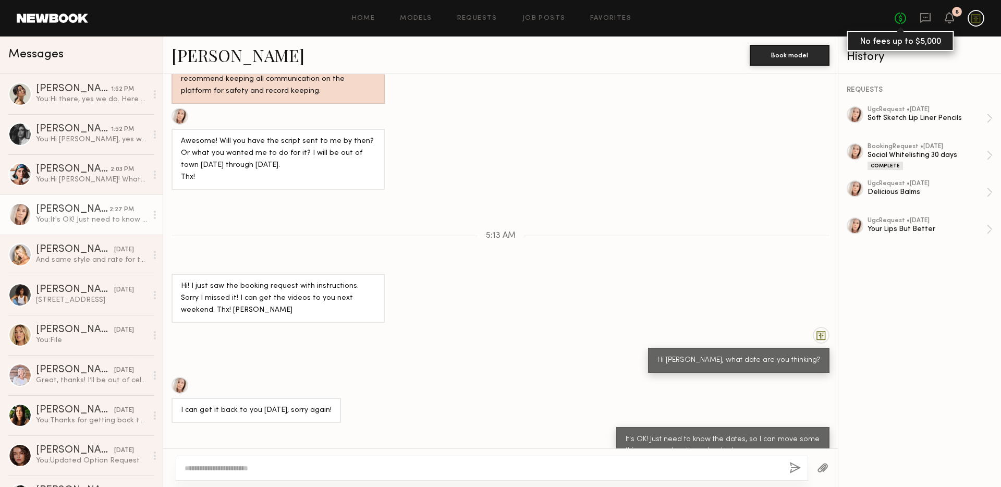
click at [897, 20] on link "No fees up to $5,000" at bounding box center [900, 18] width 11 height 11
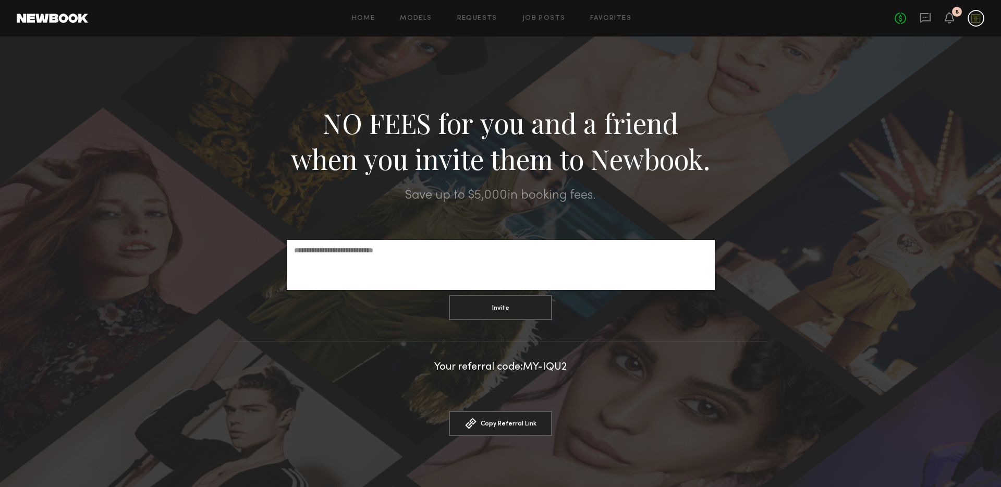
click at [905, 136] on div "NO FEES for you and a friend when you invite them to Newbook." at bounding box center [500, 141] width 1001 height 72
click at [928, 23] on link at bounding box center [925, 18] width 11 height 13
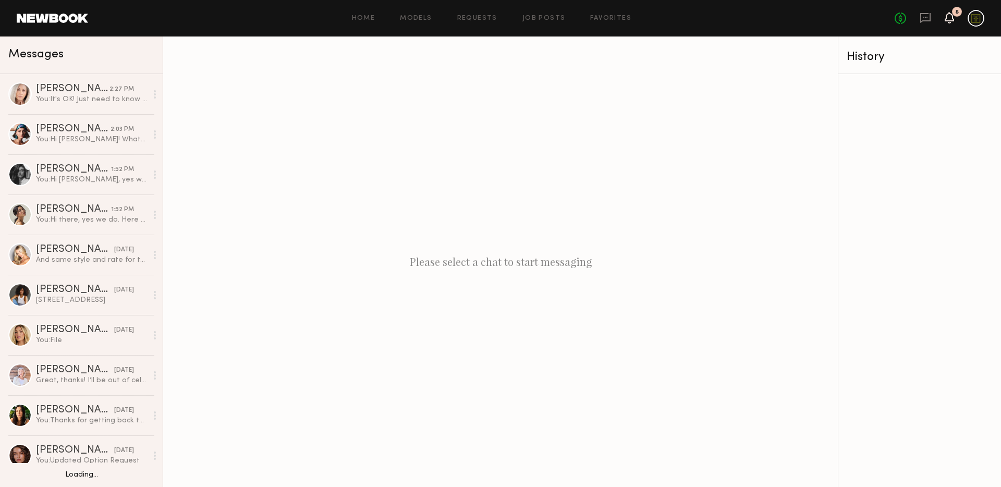
click at [949, 17] on icon at bounding box center [949, 17] width 8 height 7
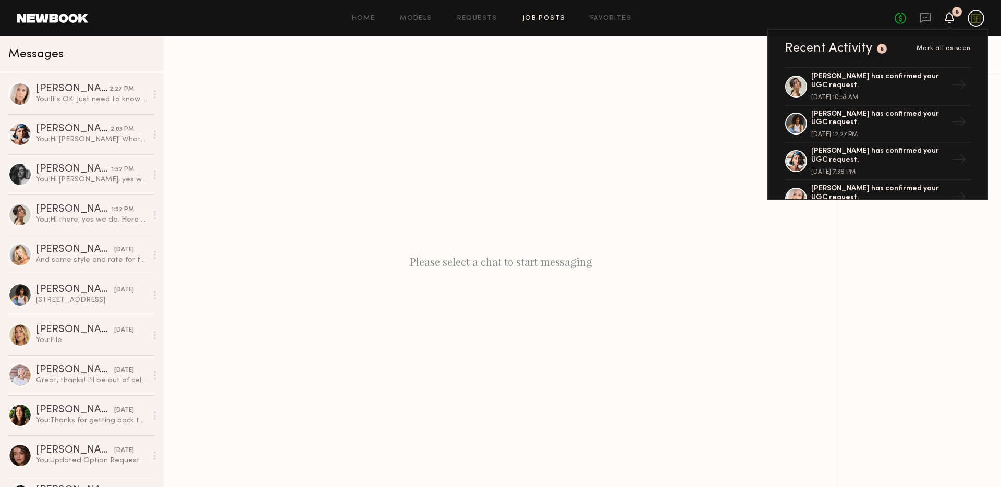
click at [543, 16] on link "Job Posts" at bounding box center [544, 18] width 43 height 7
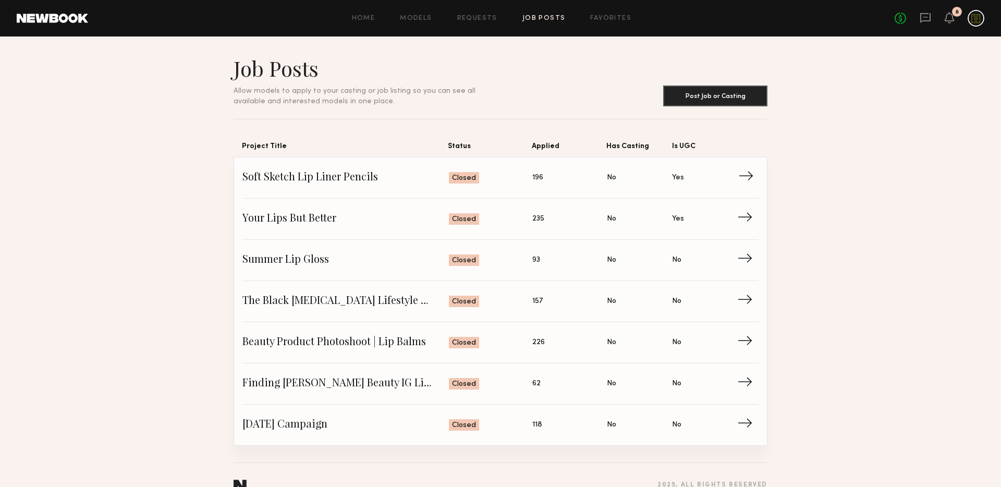
click at [494, 170] on span "Status: Closed" at bounding box center [491, 178] width 84 height 16
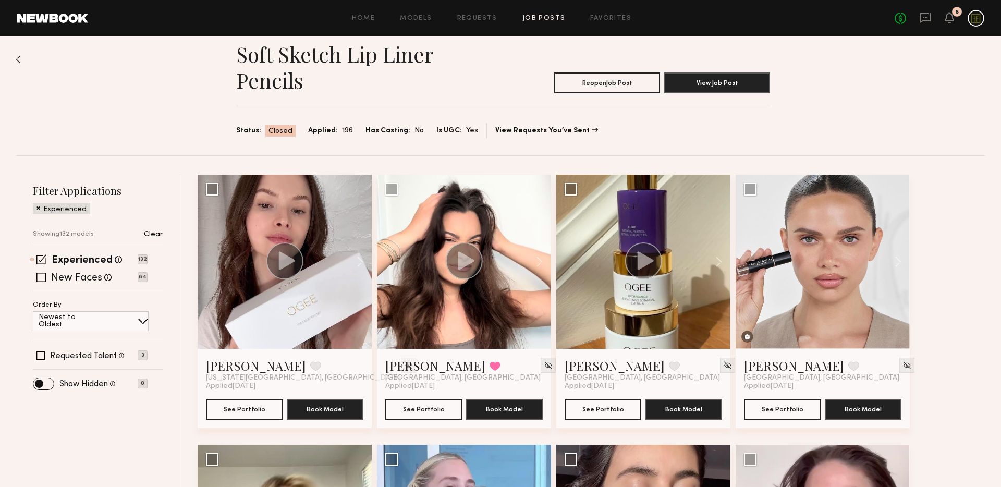
scroll to position [16, 0]
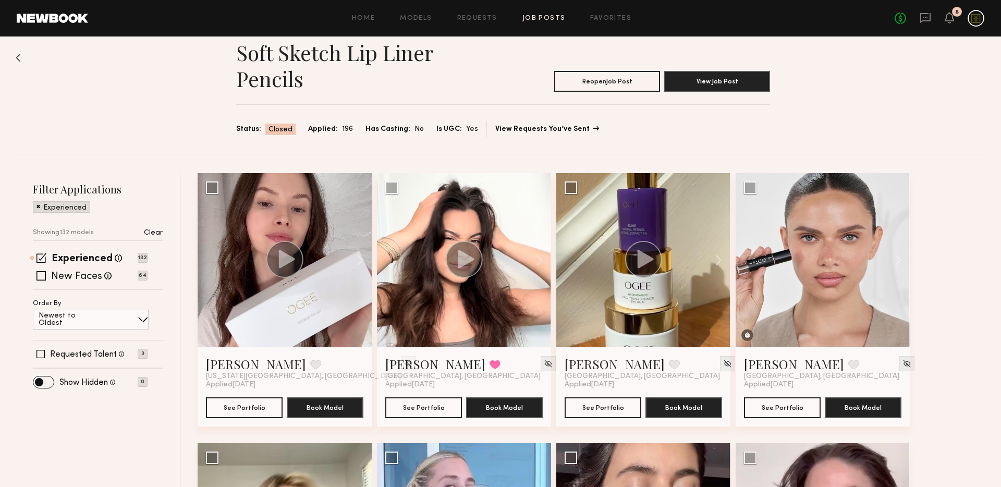
click at [498, 129] on link "View Requests You’ve Sent" at bounding box center [546, 129] width 103 height 7
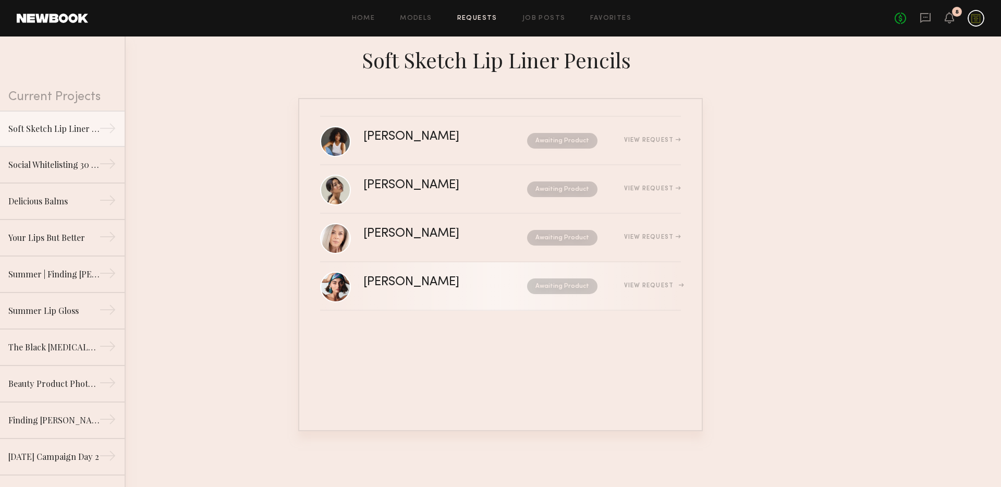
click at [630, 285] on div "View Request" at bounding box center [652, 286] width 57 height 6
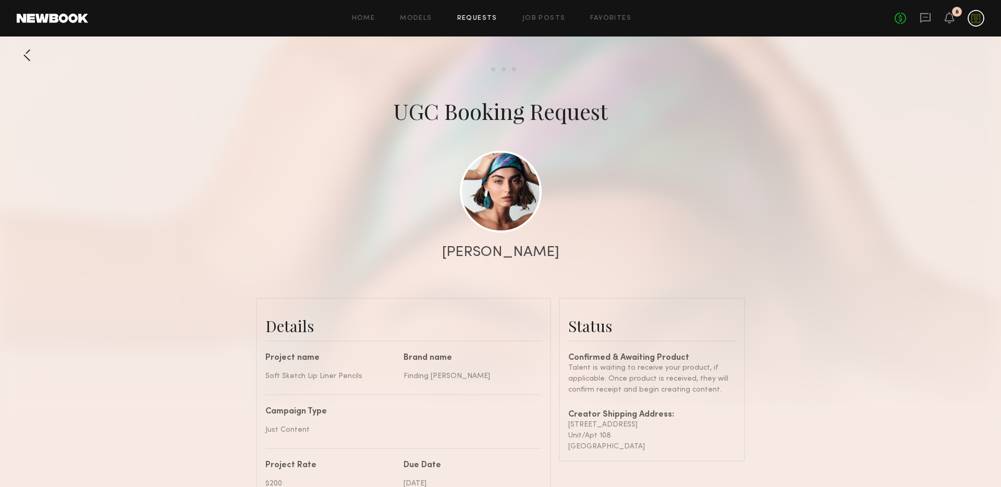
click at [33, 59] on div at bounding box center [27, 55] width 21 height 21
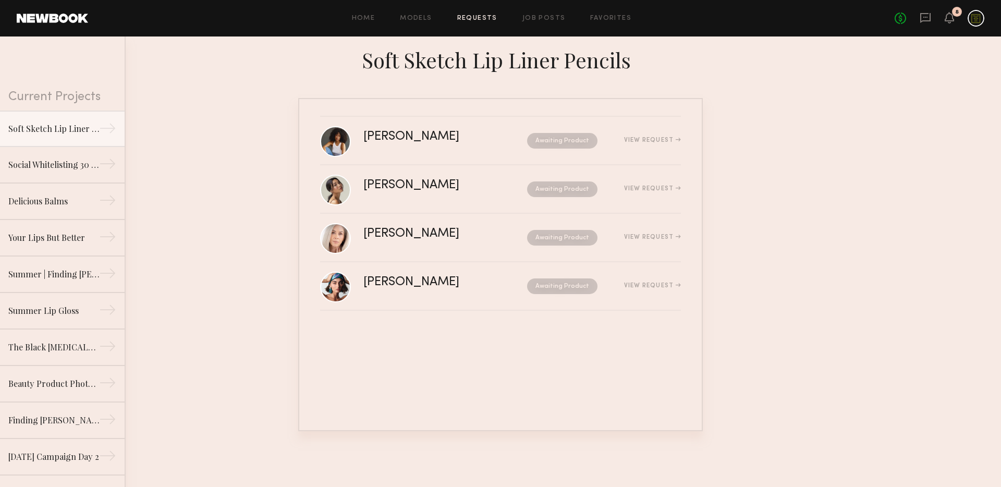
click at [560, 22] on div "Home Models Requests Job Posts Favorites Sign Out No fees up to $5,000 8" at bounding box center [536, 18] width 896 height 17
click at [554, 18] on link "Job Posts" at bounding box center [544, 18] width 43 height 7
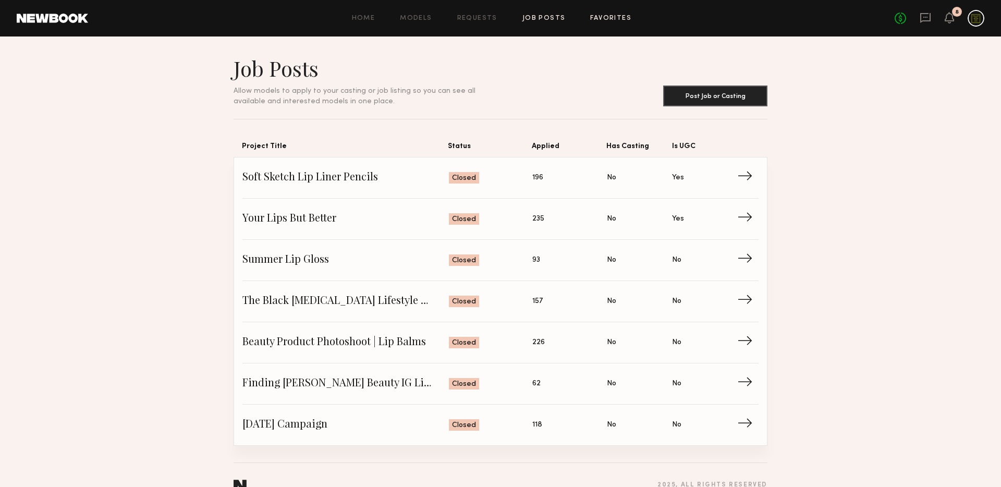
click at [608, 18] on link "Favorites" at bounding box center [610, 18] width 41 height 7
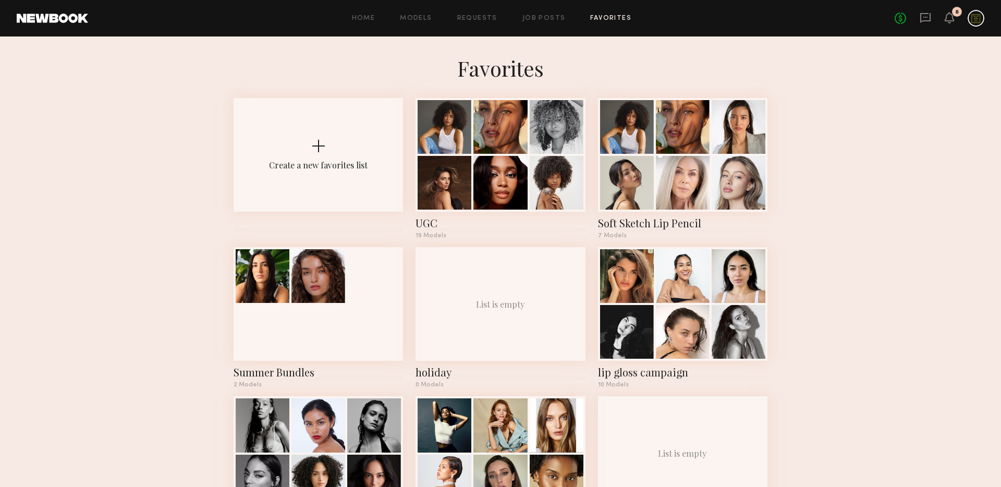
click at [485, 23] on div "Home Models Requests Job Posts Favorites Sign Out No fees up to $5,000 8" at bounding box center [536, 18] width 896 height 17
click at [483, 18] on link "Requests" at bounding box center [477, 18] width 40 height 7
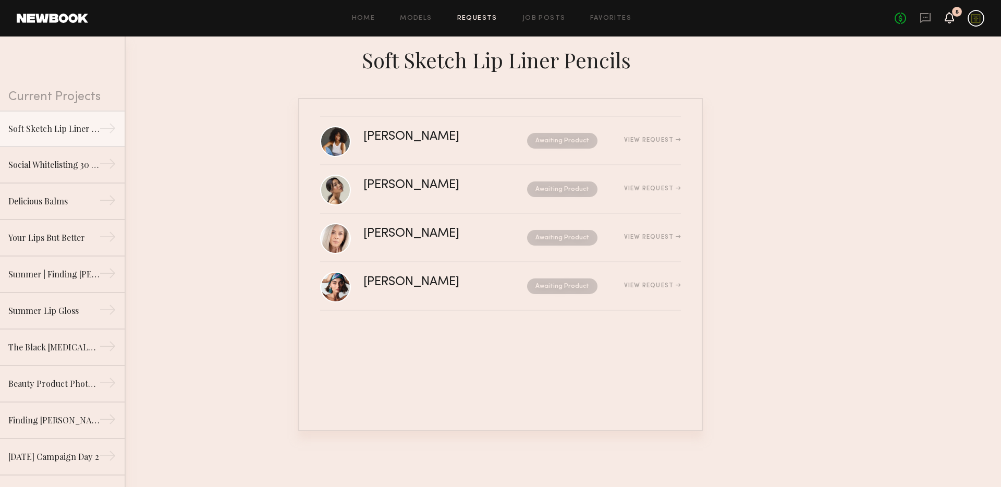
click at [948, 17] on icon at bounding box center [949, 17] width 8 height 7
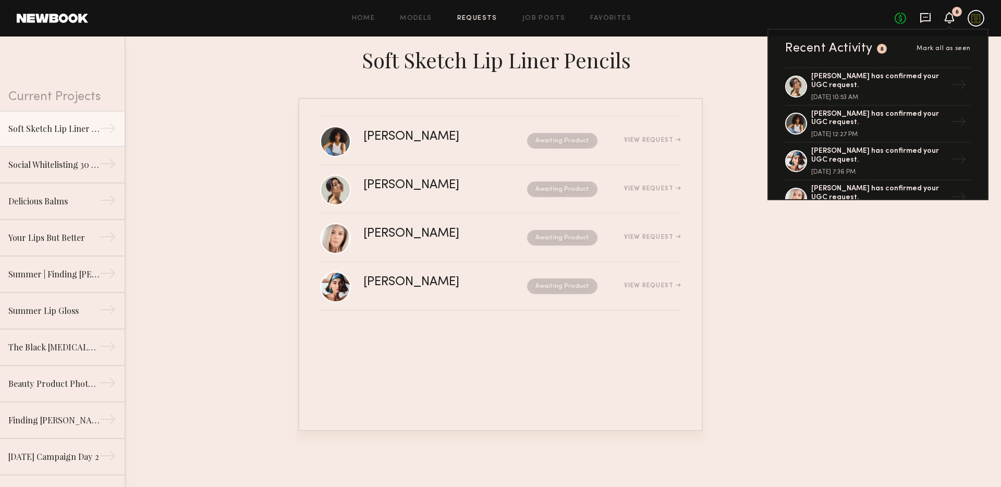
click at [929, 17] on icon at bounding box center [925, 17] width 11 height 11
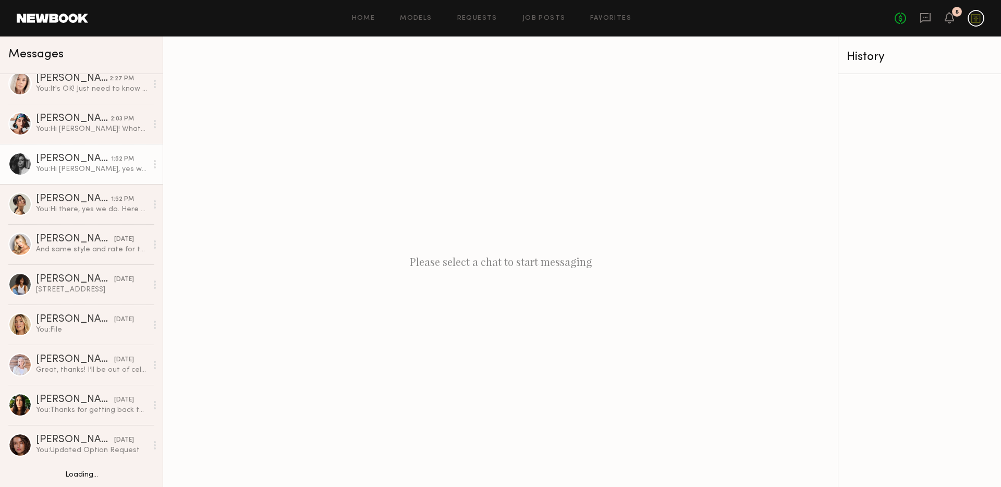
scroll to position [18, 0]
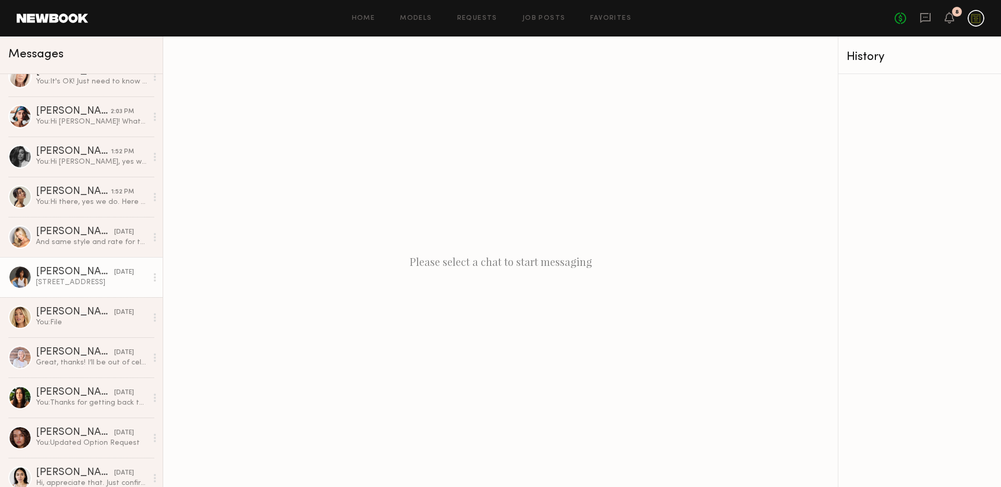
click at [73, 281] on div "[STREET_ADDRESS]" at bounding box center [91, 282] width 111 height 10
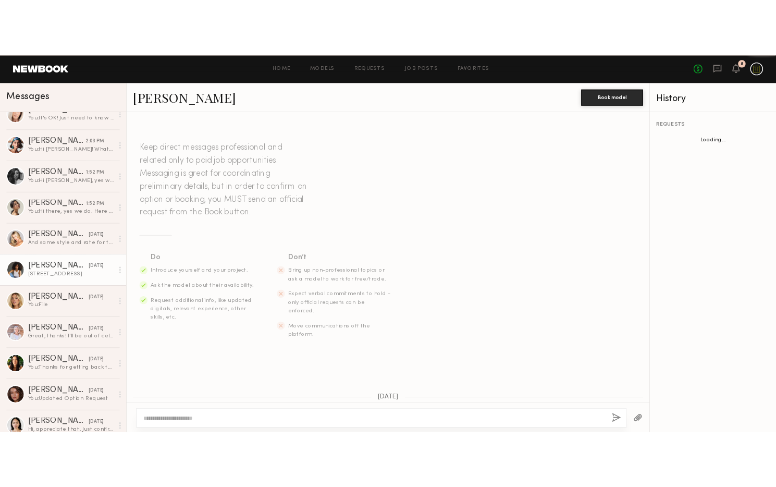
scroll to position [514, 0]
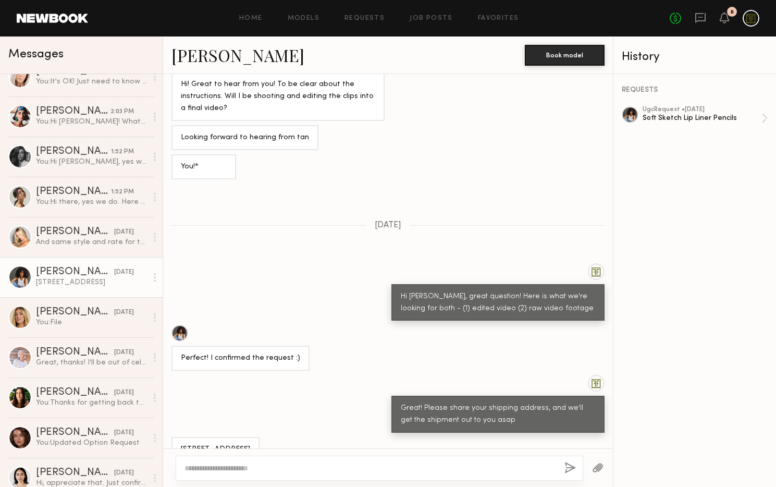
drag, startPoint x: 425, startPoint y: 9, endPoint x: 432, endPoint y: 13, distance: 7.7
click at [426, 9] on header "Home Models Requests Job Posts Favorites Sign Out No fees up to $5,000 8" at bounding box center [388, 18] width 776 height 37
click at [437, 16] on link "Job Posts" at bounding box center [431, 18] width 43 height 7
